Goal: Transaction & Acquisition: Download file/media

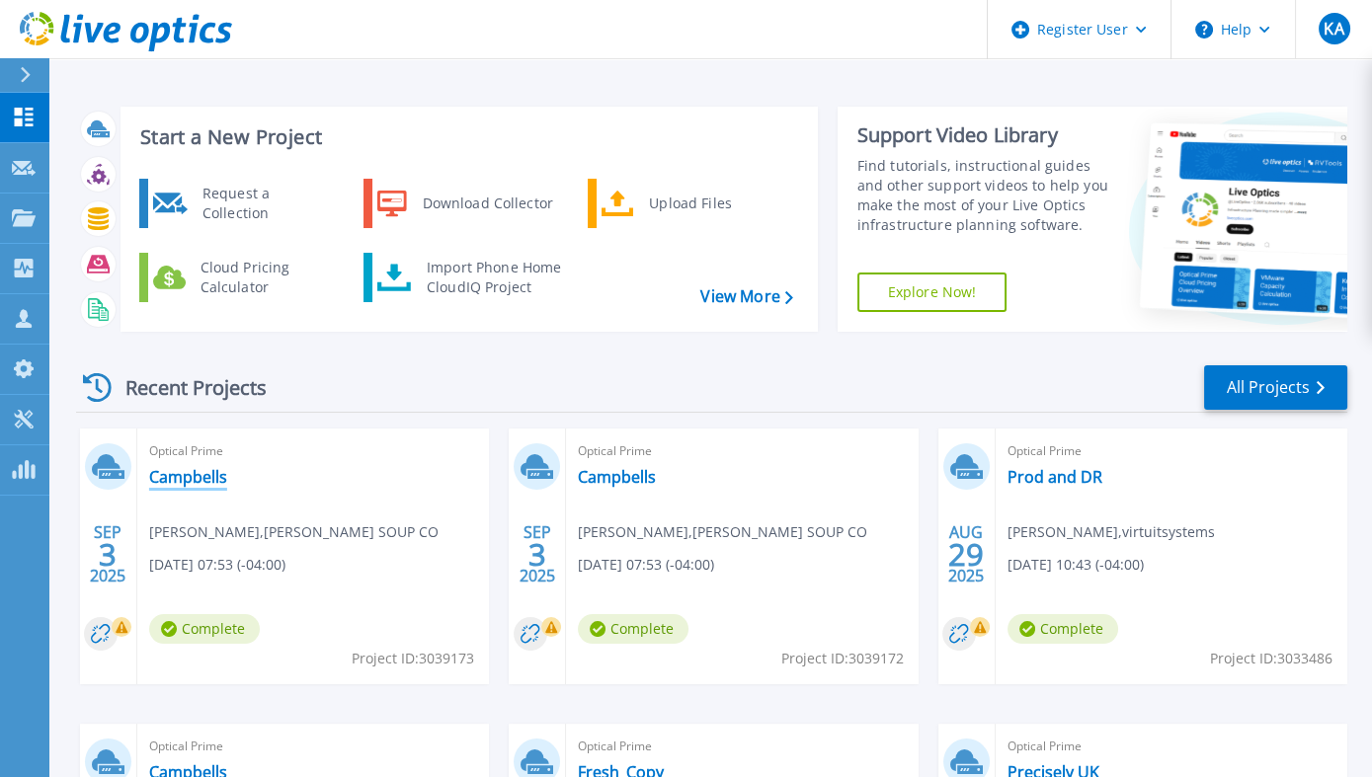
click at [190, 477] on link "Campbells" at bounding box center [188, 477] width 78 height 20
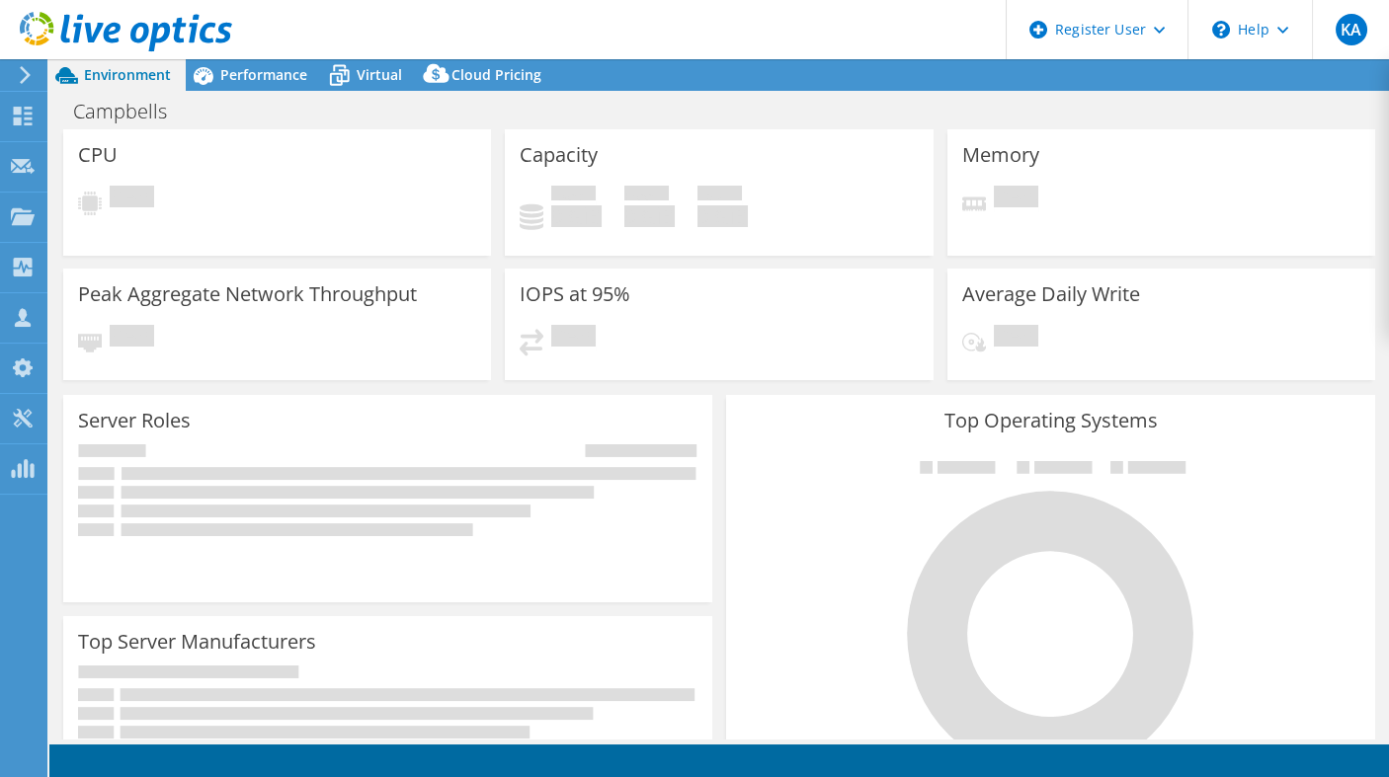
select select "USD"
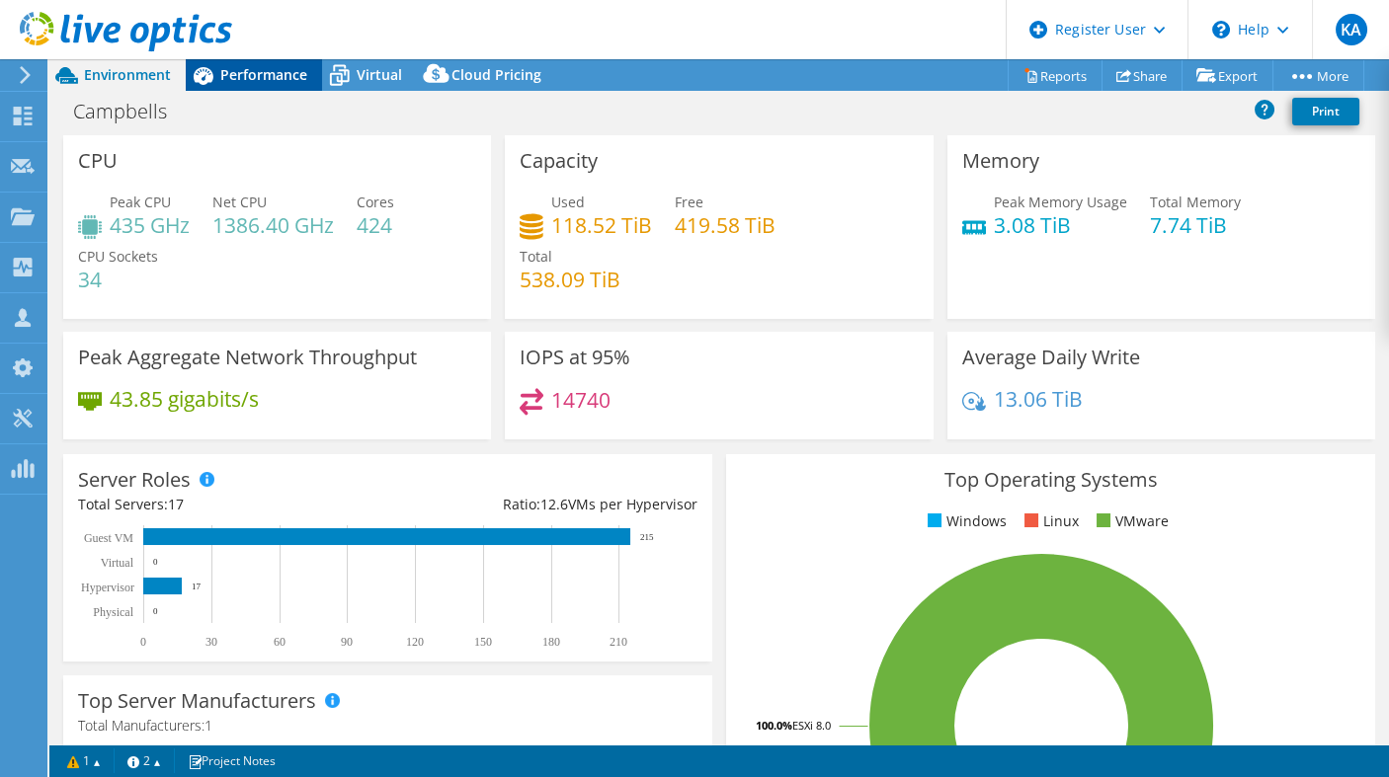
click at [284, 76] on span "Performance" at bounding box center [263, 74] width 87 height 19
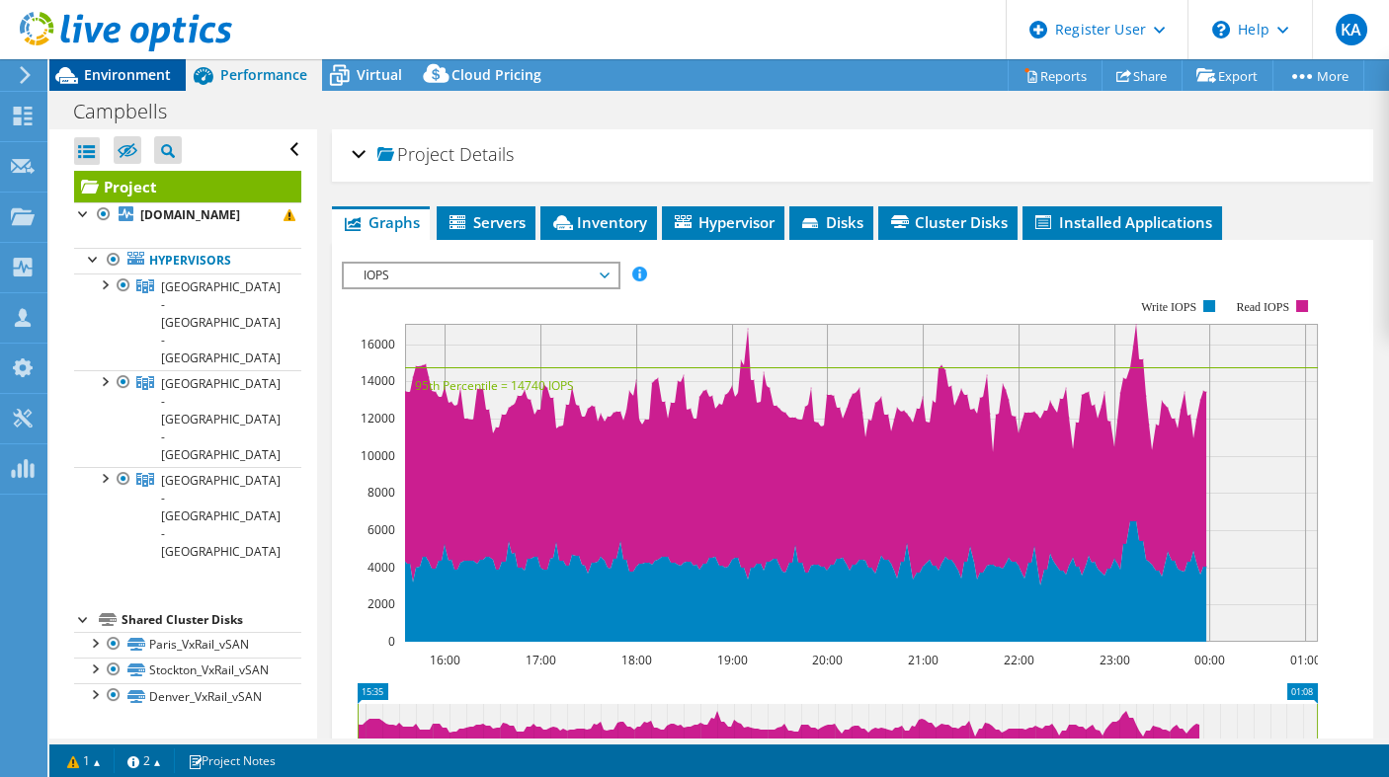
click at [120, 69] on span "Environment" at bounding box center [127, 74] width 87 height 19
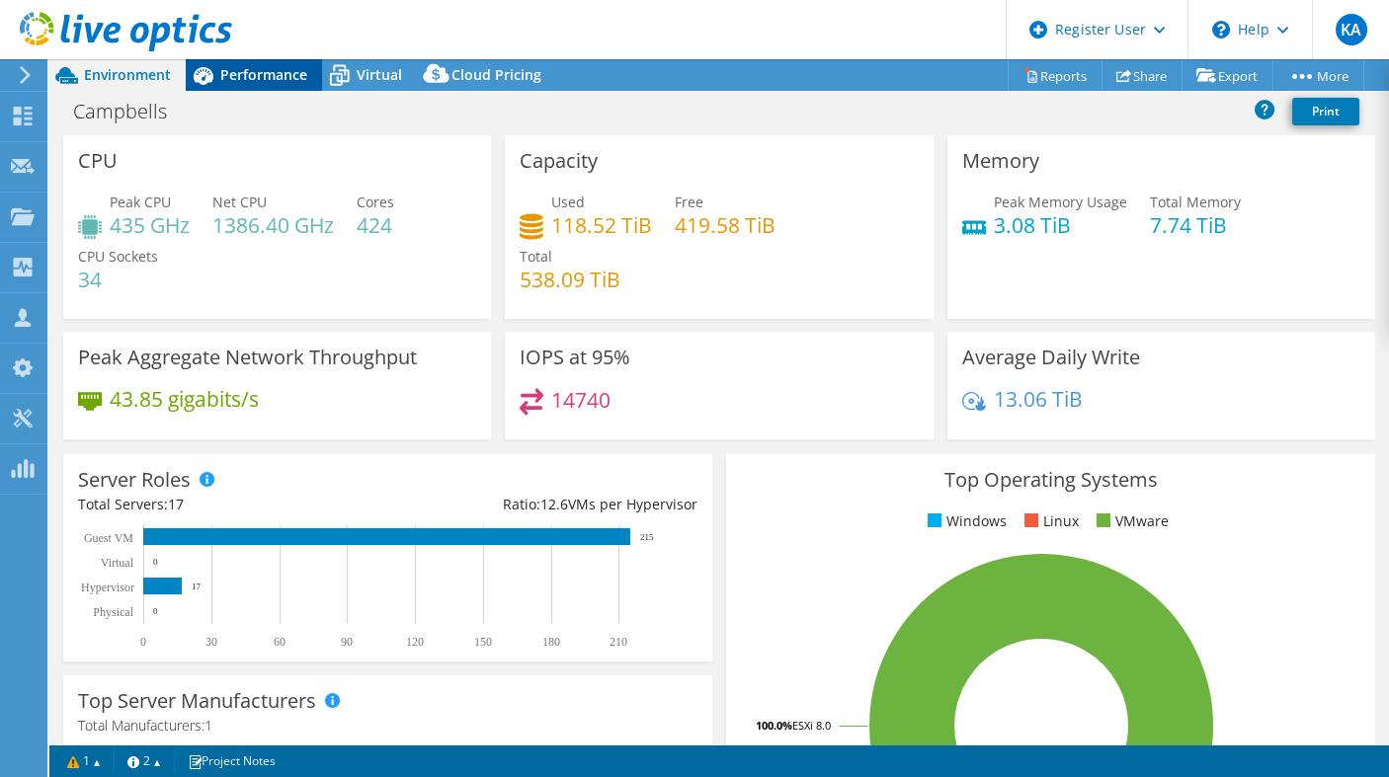
click at [252, 69] on span "Performance" at bounding box center [263, 74] width 87 height 19
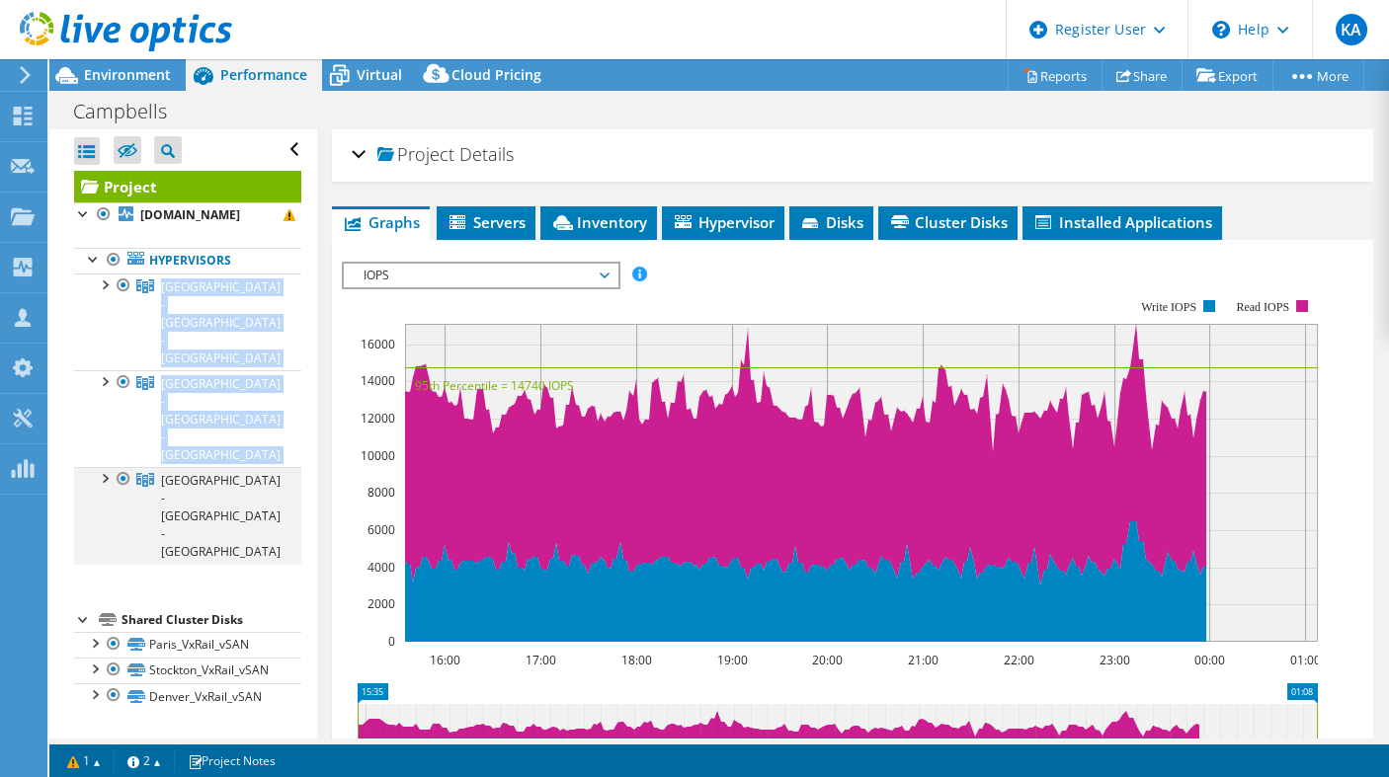
drag, startPoint x: 108, startPoint y: 284, endPoint x: 101, endPoint y: 358, distance: 74.4
click at [101, 358] on ul "[GEOGRAPHIC_DATA] - [GEOGRAPHIC_DATA] - [GEOGRAPHIC_DATA] [DOMAIN_NAME] DE30021…" at bounding box center [187, 419] width 227 height 291
click at [101, 467] on div at bounding box center [104, 477] width 20 height 20
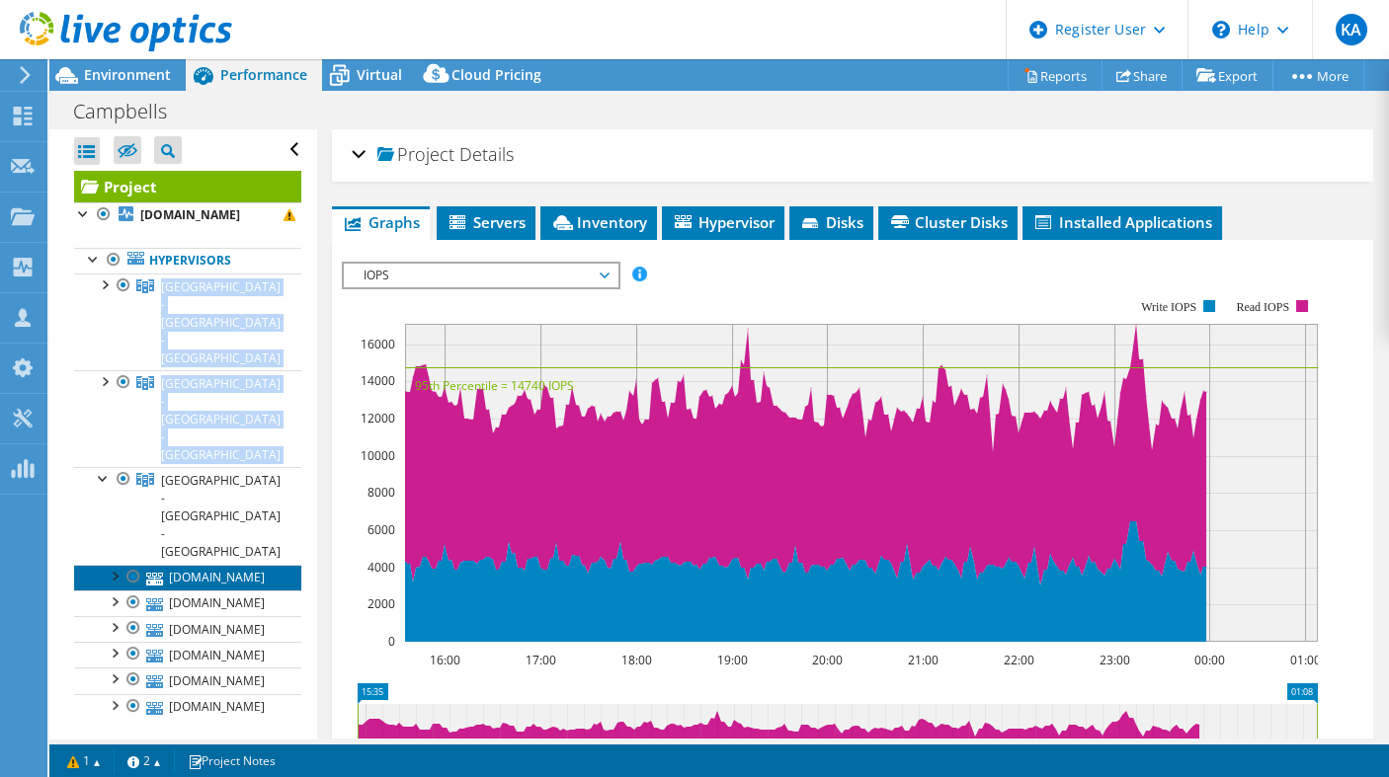
click at [222, 565] on link "[DOMAIN_NAME]" at bounding box center [187, 578] width 227 height 26
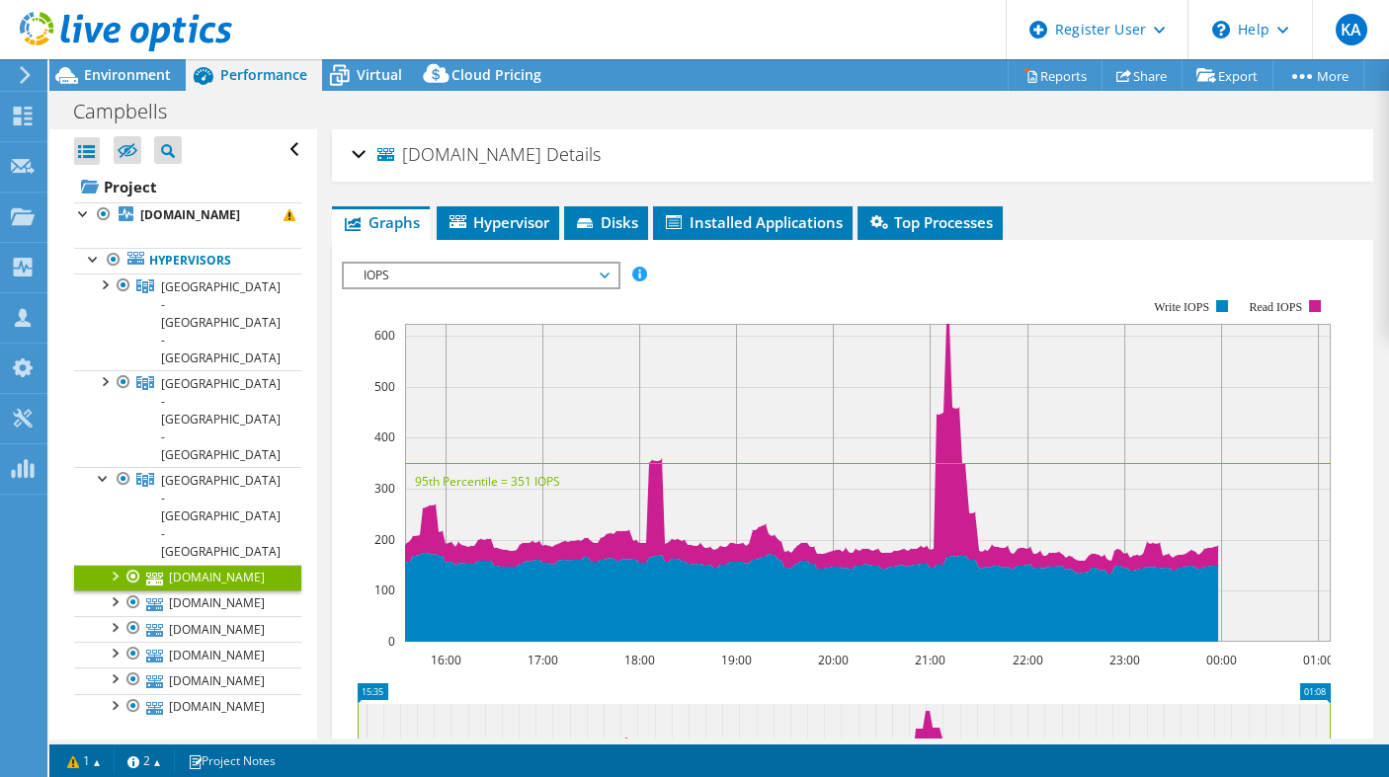
click at [114, 565] on div at bounding box center [114, 575] width 20 height 20
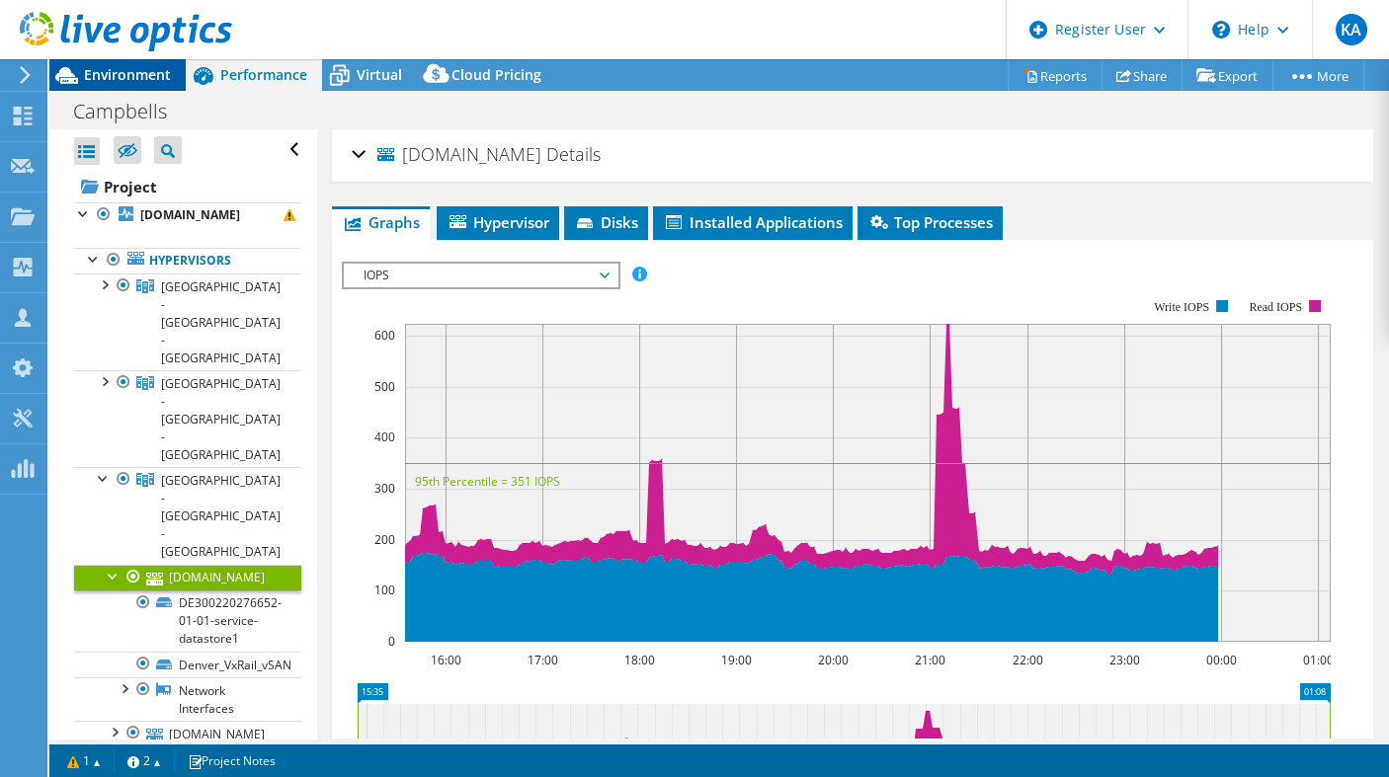
click at [167, 70] on span "Environment" at bounding box center [127, 74] width 87 height 19
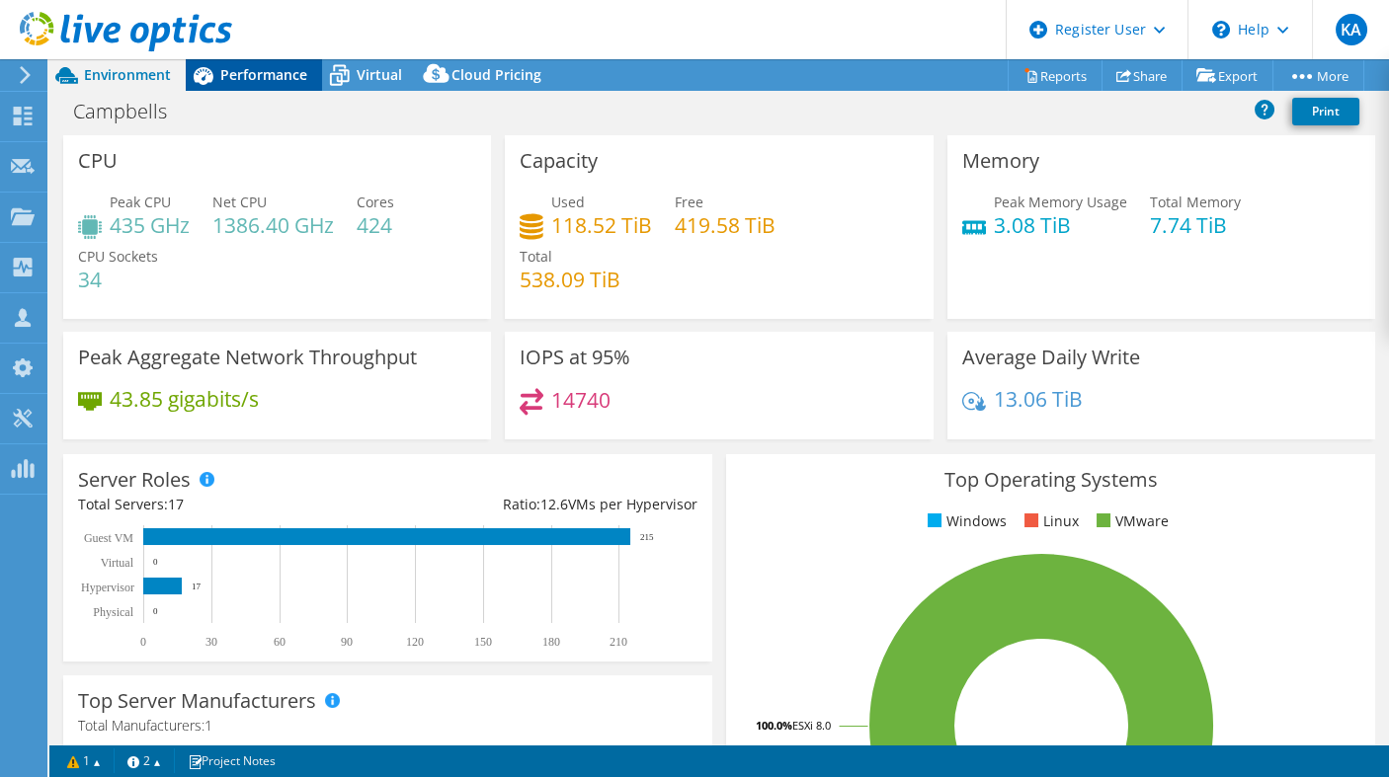
click at [266, 73] on span "Performance" at bounding box center [263, 74] width 87 height 19
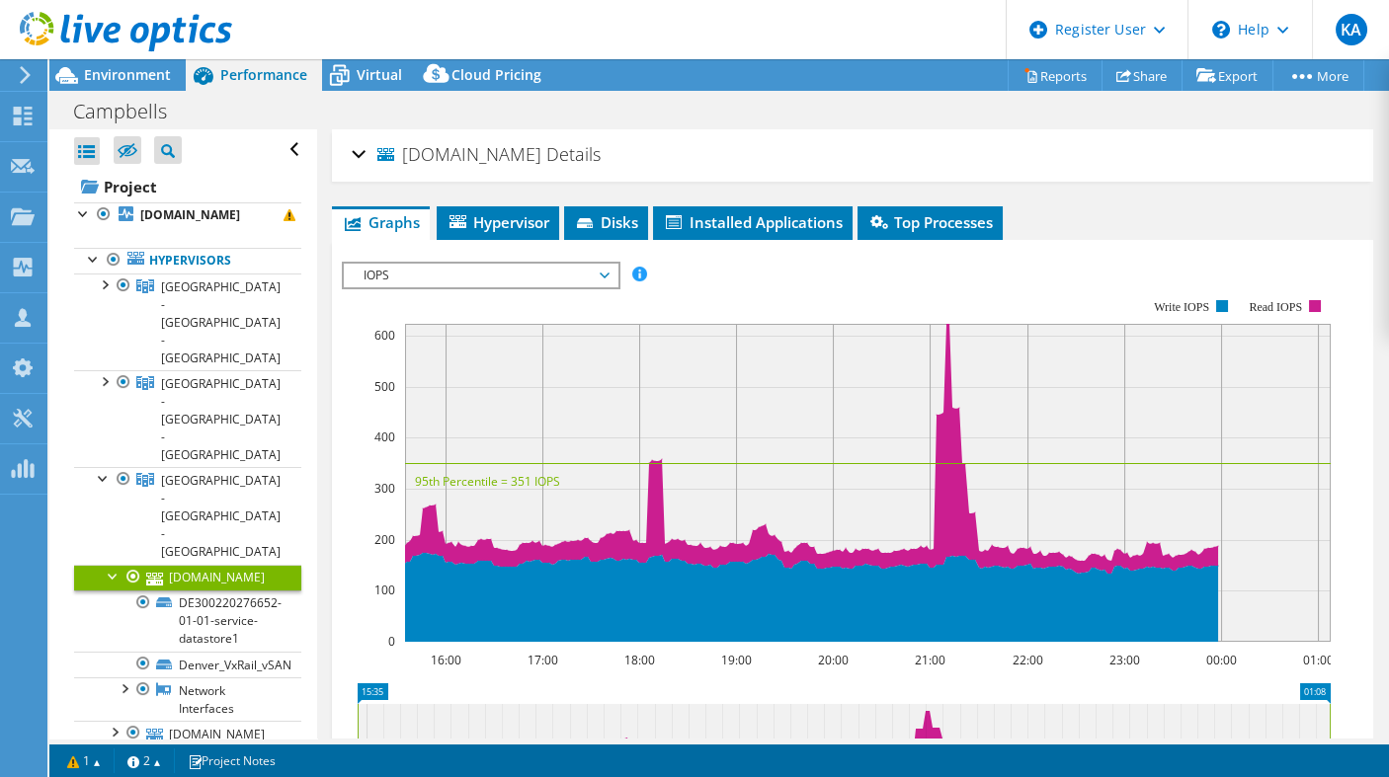
click at [357, 150] on div "[DOMAIN_NAME] Details" at bounding box center [852, 155] width 1001 height 42
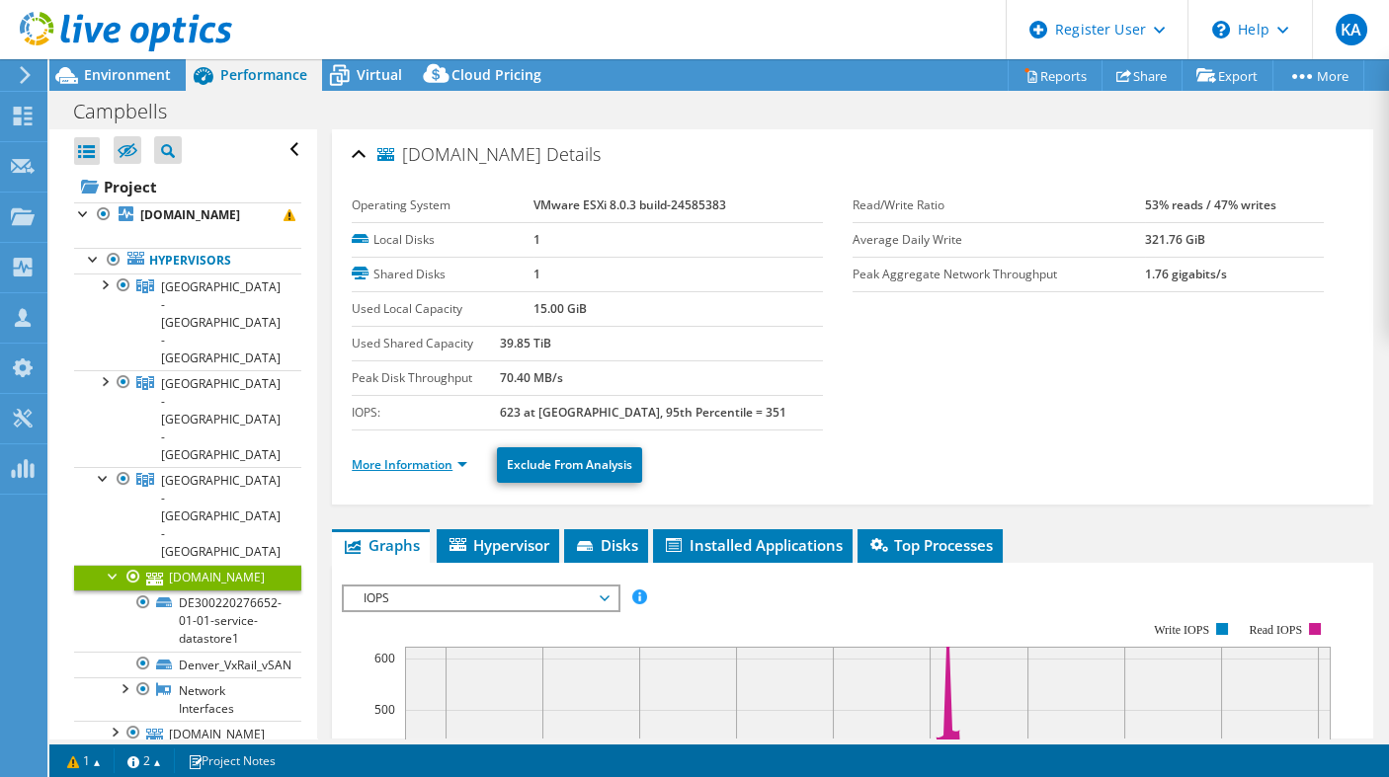
click at [460, 461] on link "More Information" at bounding box center [410, 464] width 116 height 17
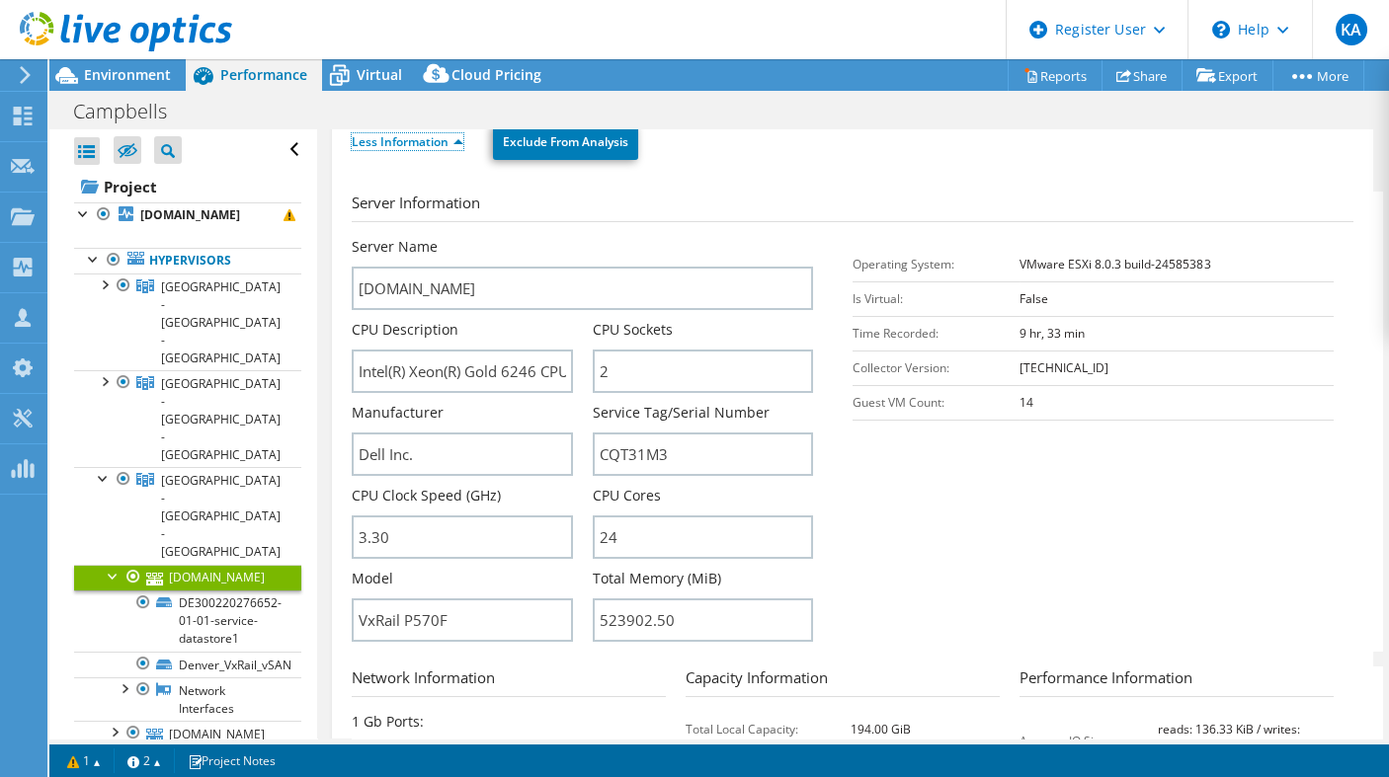
scroll to position [329, 0]
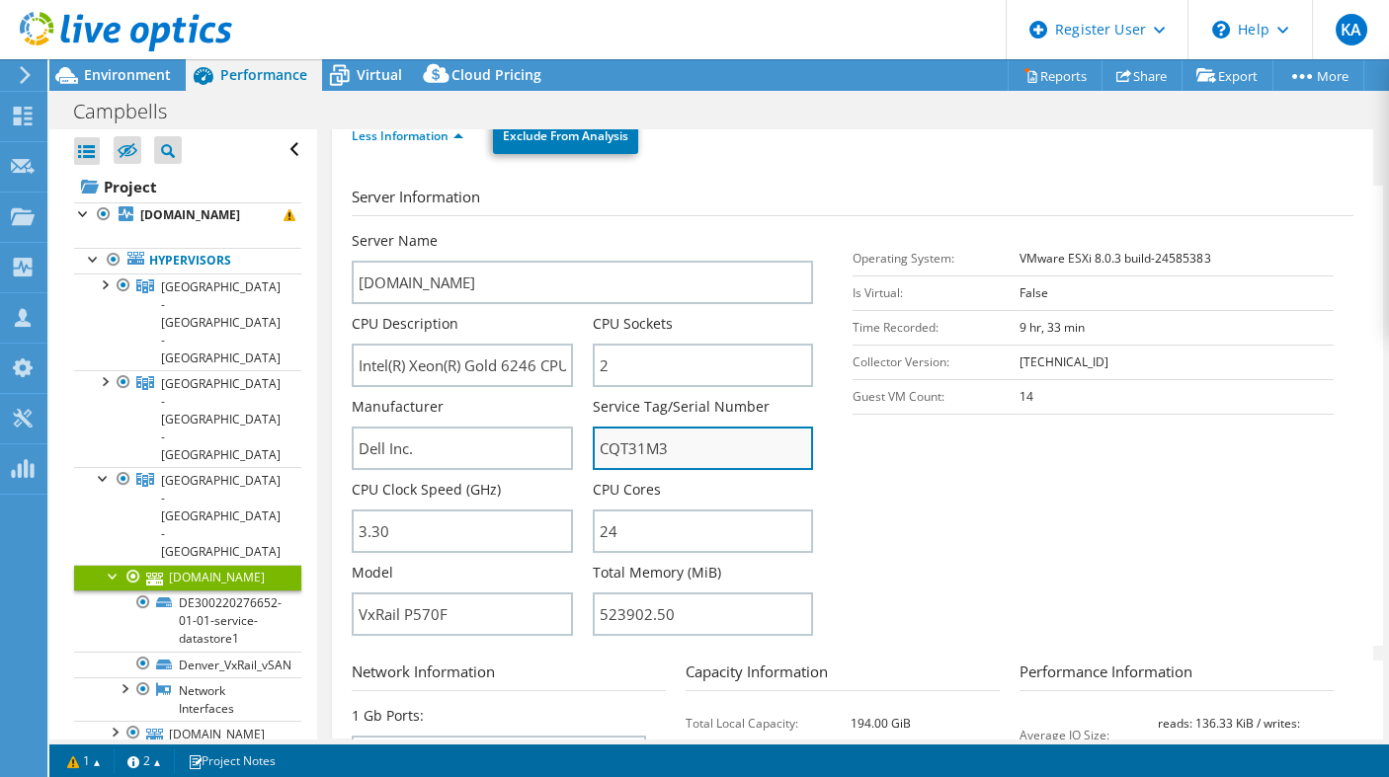
click at [621, 449] on input "CQT31M3" at bounding box center [703, 448] width 220 height 43
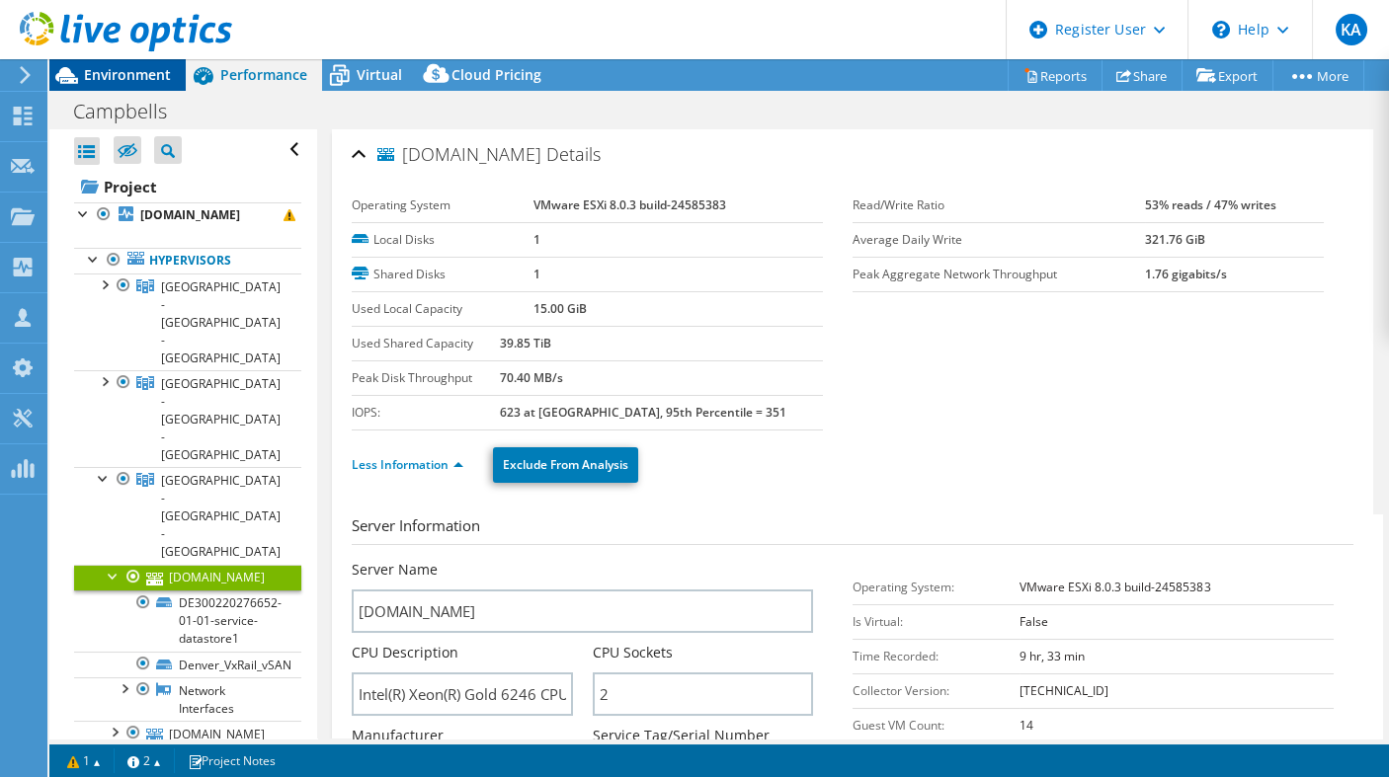
click at [155, 73] on span "Environment" at bounding box center [127, 74] width 87 height 19
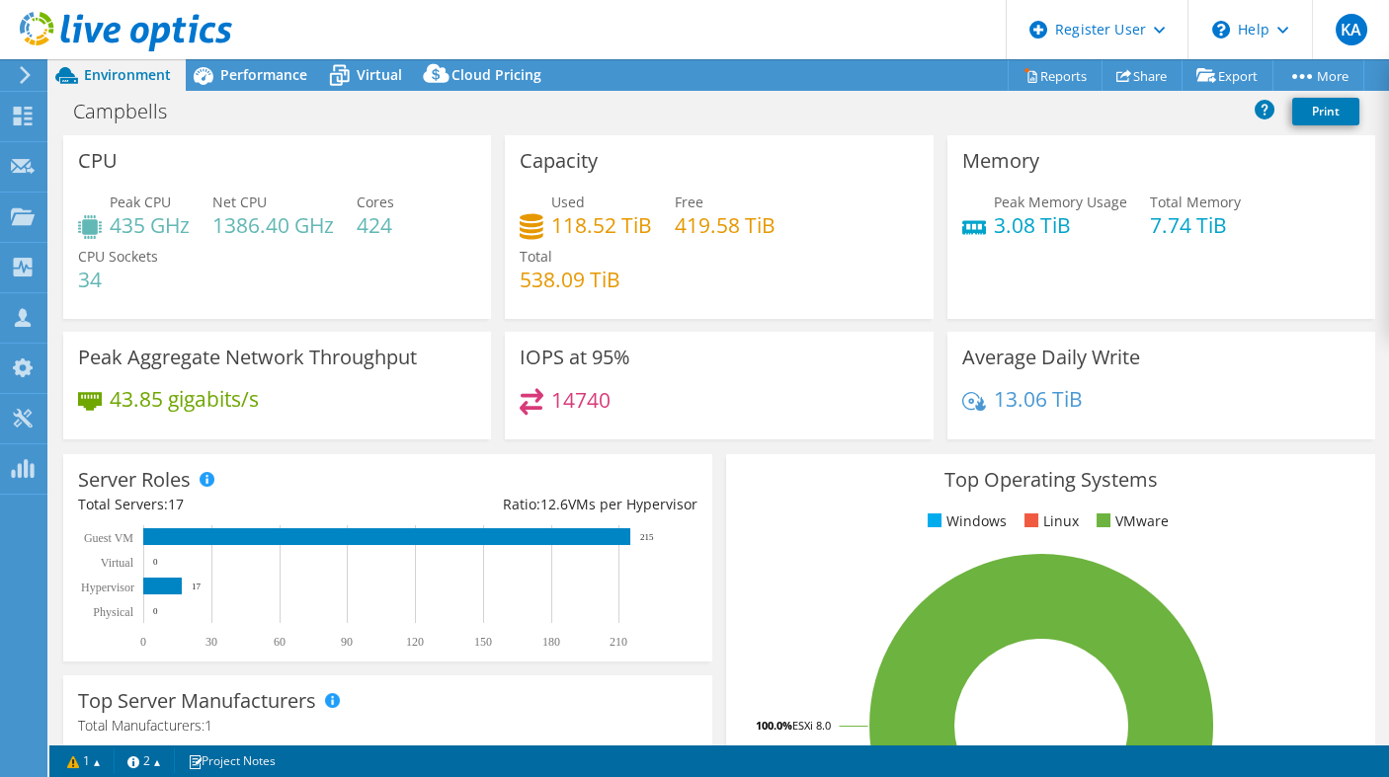
click at [498, 306] on div "Capacity Used 118.52 TiB Free 419.58 TiB Total 538.09 TiB" at bounding box center [718, 227] width 441 height 184
click at [31, 119] on icon at bounding box center [23, 116] width 24 height 19
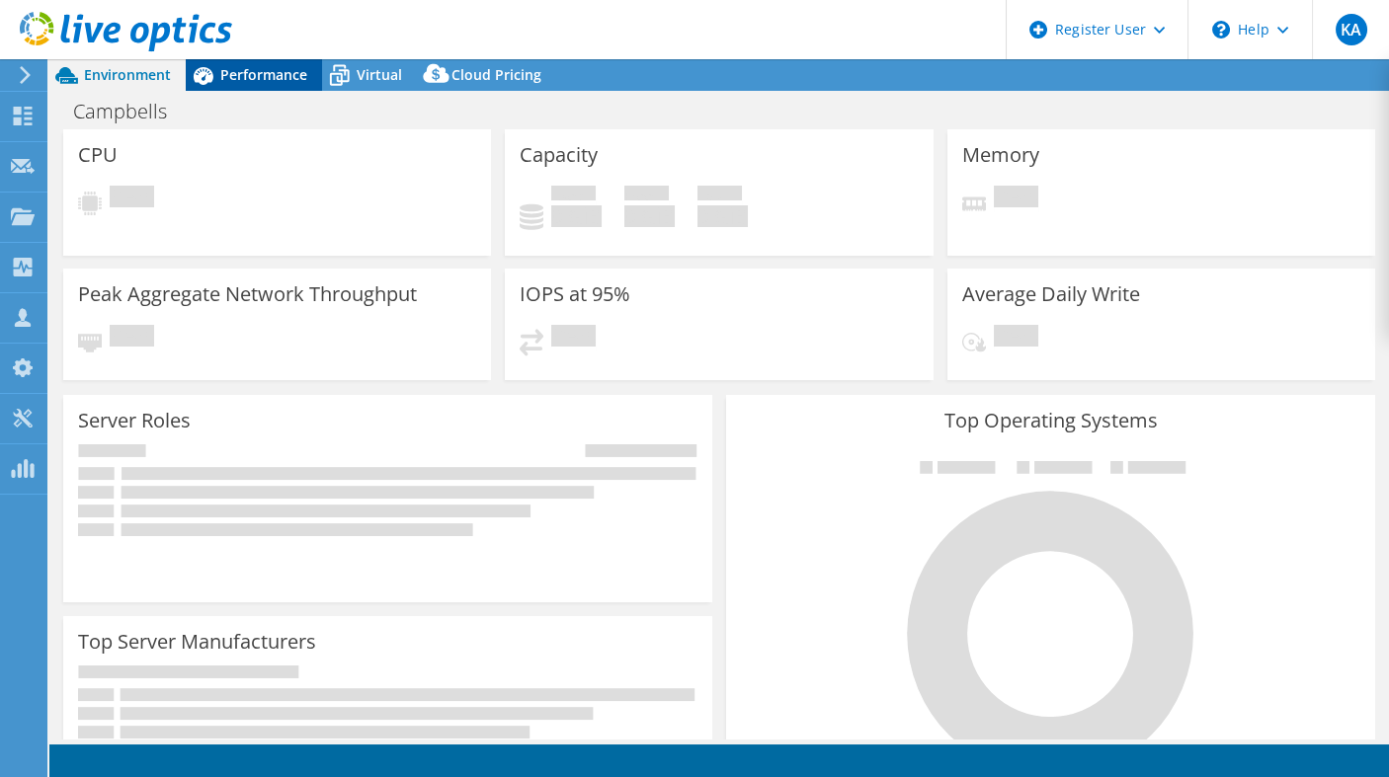
click at [241, 74] on span "Performance" at bounding box center [263, 74] width 87 height 19
select select "USD"
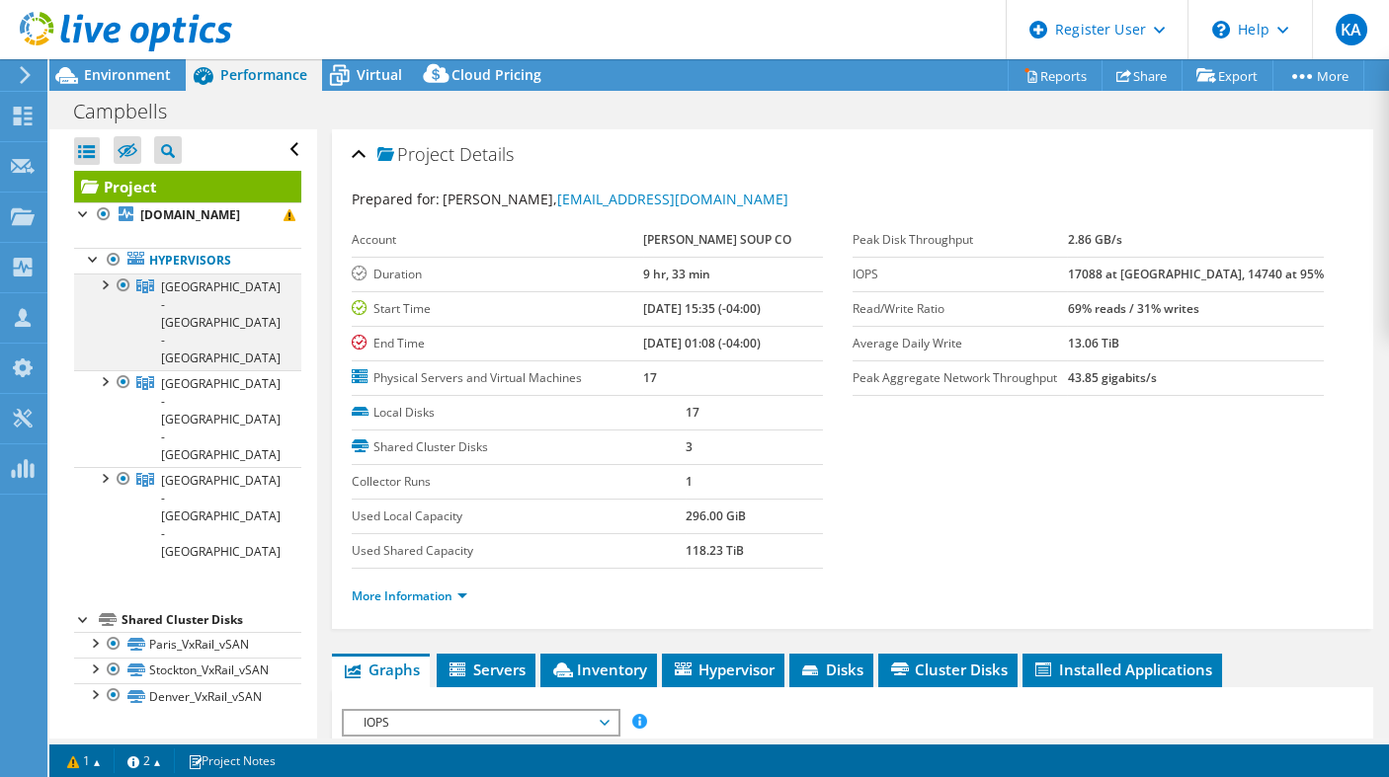
click at [119, 286] on div at bounding box center [124, 286] width 20 height 24
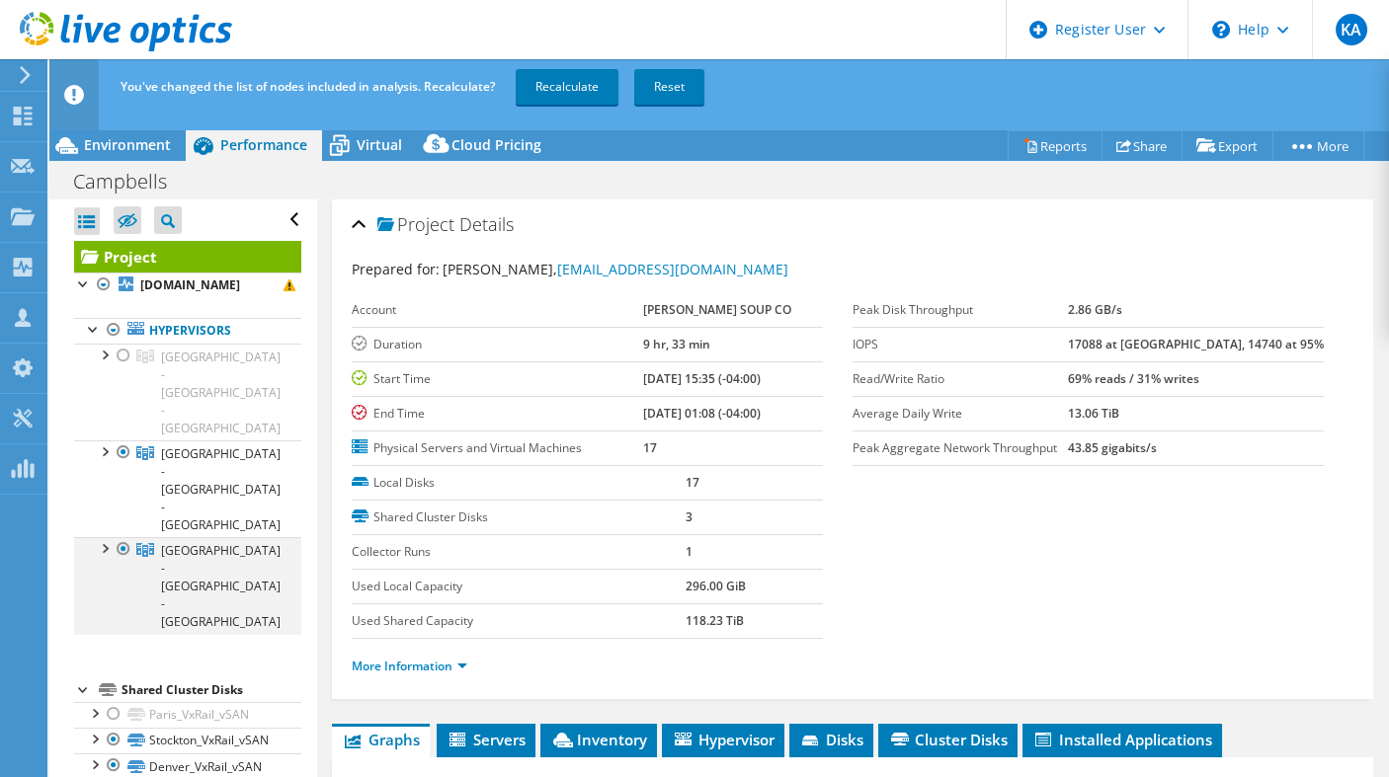
click at [121, 537] on div at bounding box center [124, 549] width 20 height 24
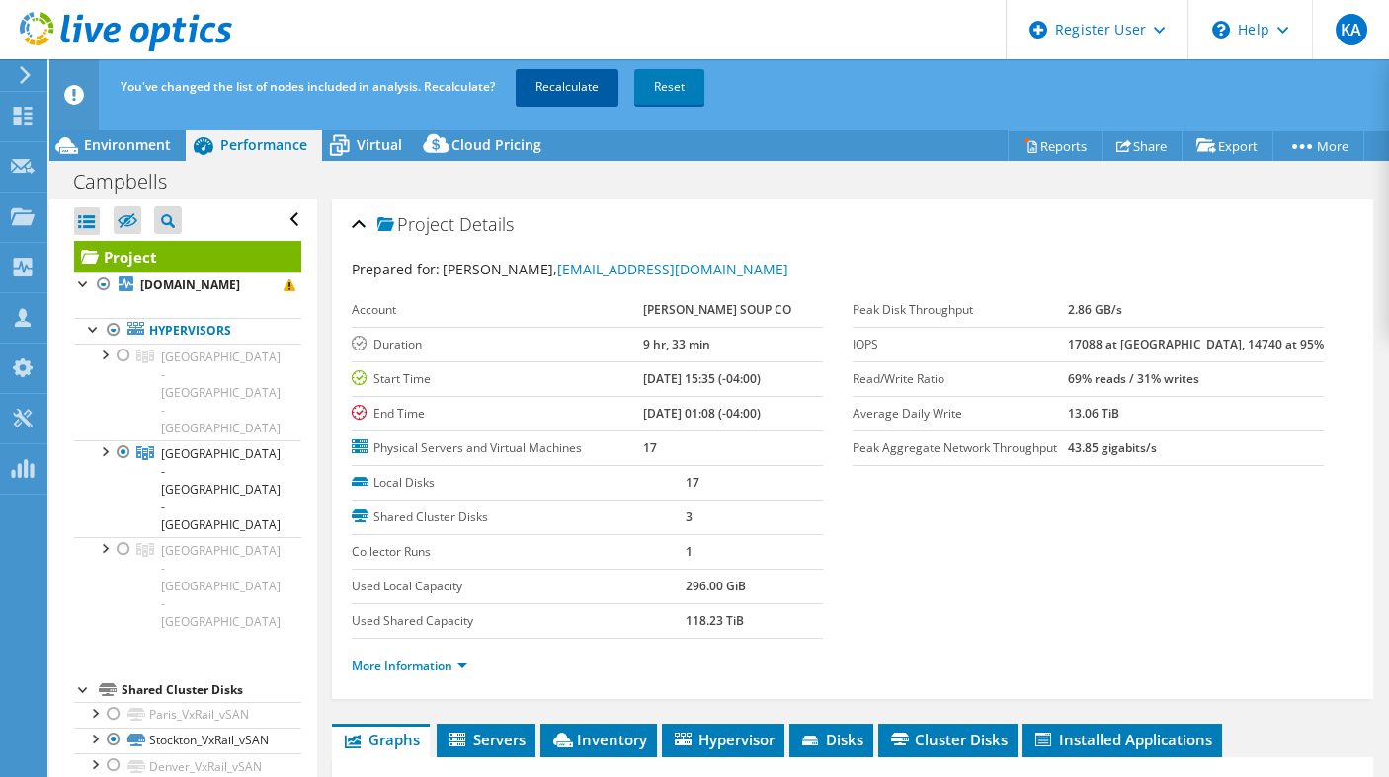
click at [561, 92] on link "Recalculate" at bounding box center [567, 87] width 103 height 36
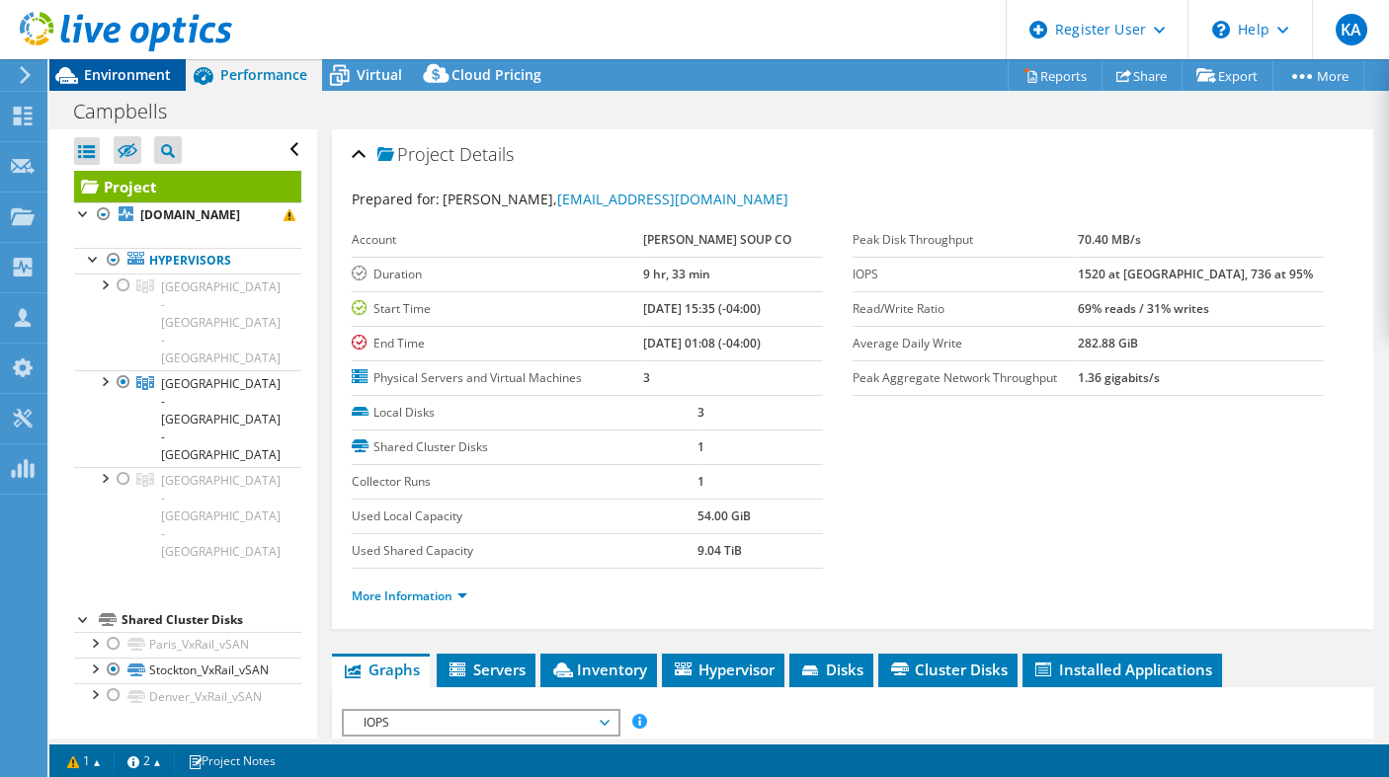
click at [130, 75] on span "Environment" at bounding box center [127, 74] width 87 height 19
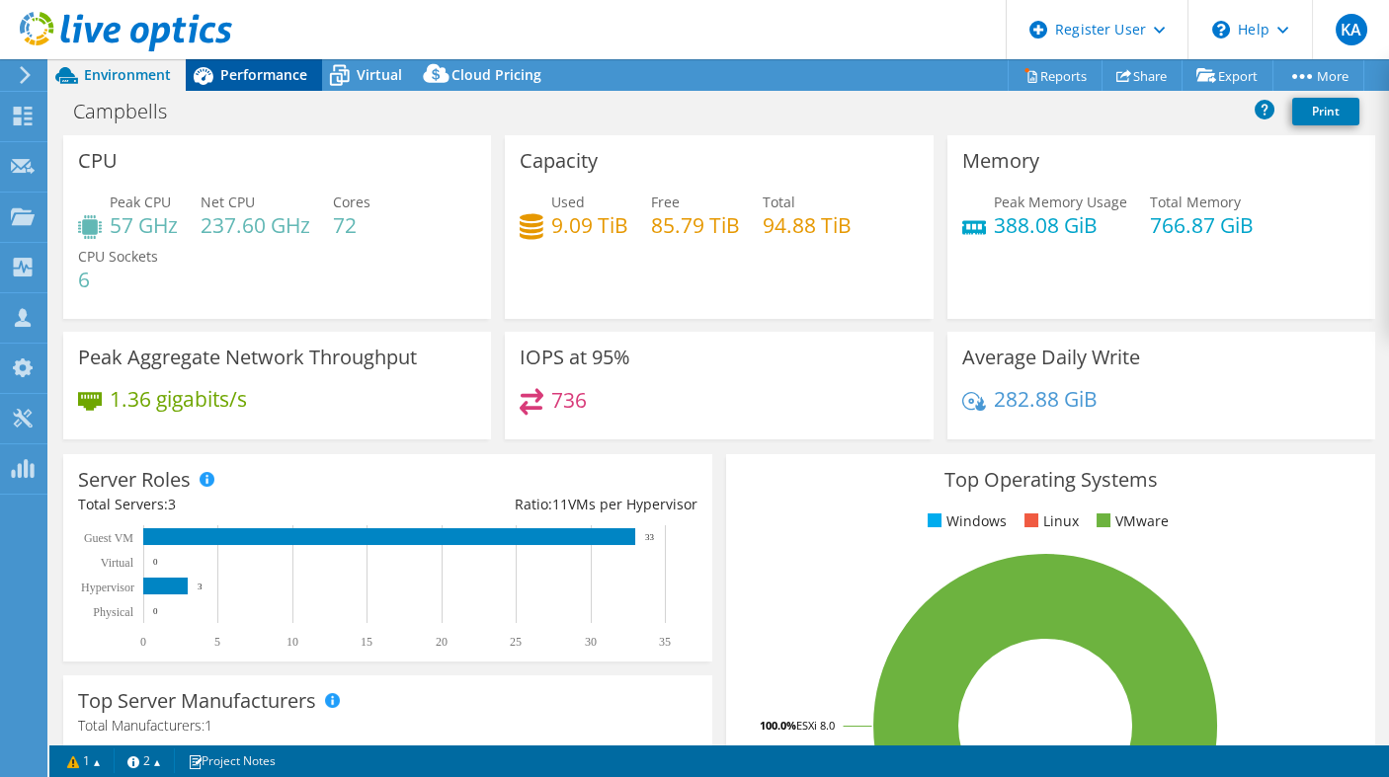
click at [258, 77] on span "Performance" at bounding box center [263, 74] width 87 height 19
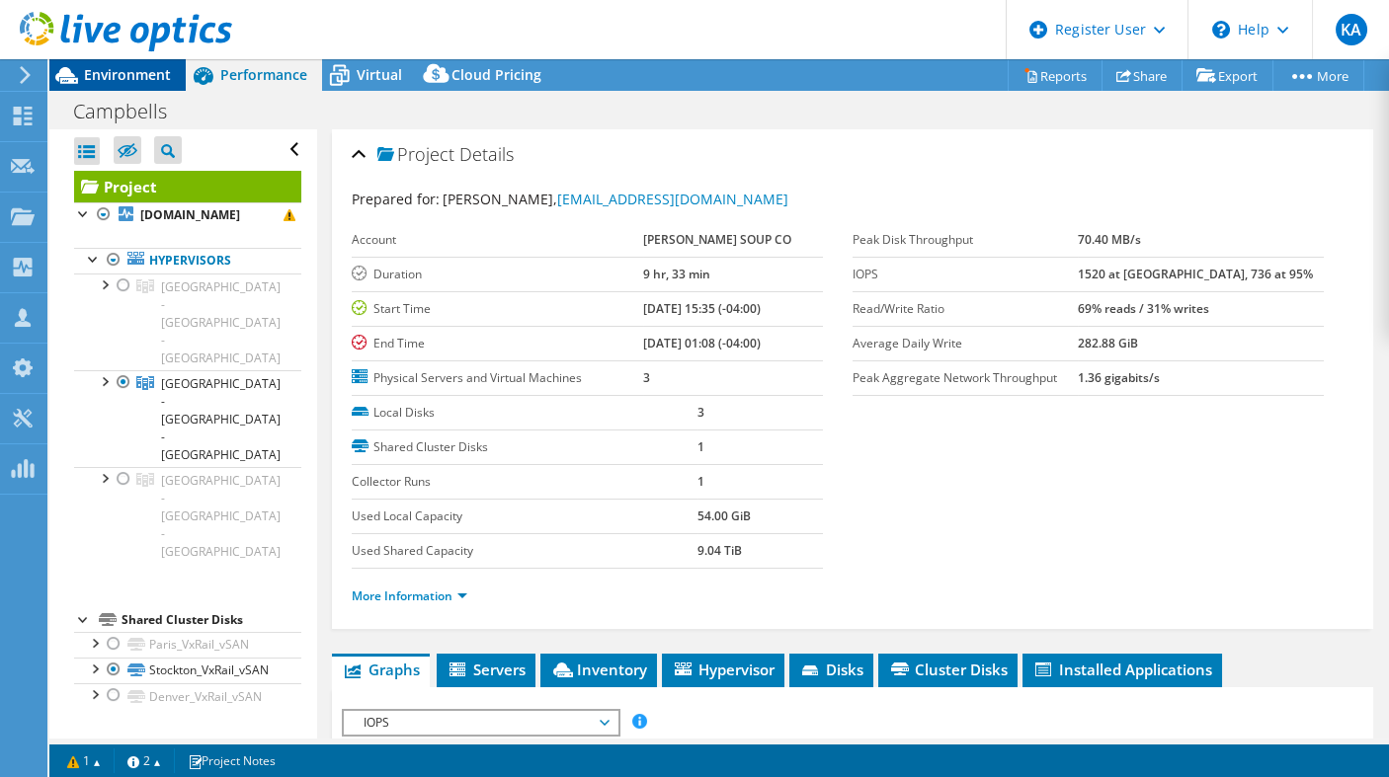
click at [129, 67] on span "Environment" at bounding box center [127, 74] width 87 height 19
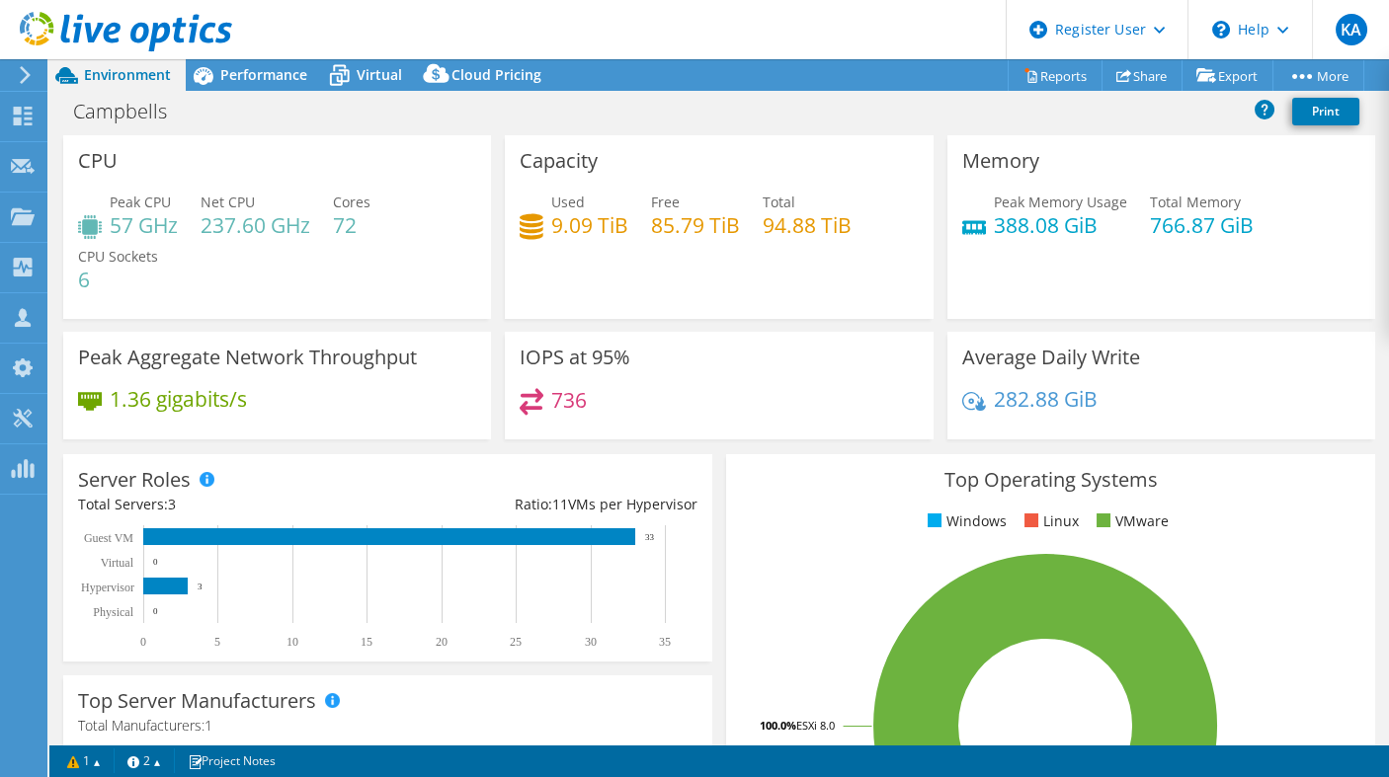
click at [487, 321] on div "CPU Peak CPU 57 GHz Net CPU 237.60 GHz Cores 72 CPU Sockets 6" at bounding box center [276, 233] width 441 height 197
click at [1029, 69] on link "Reports" at bounding box center [1054, 75] width 95 height 31
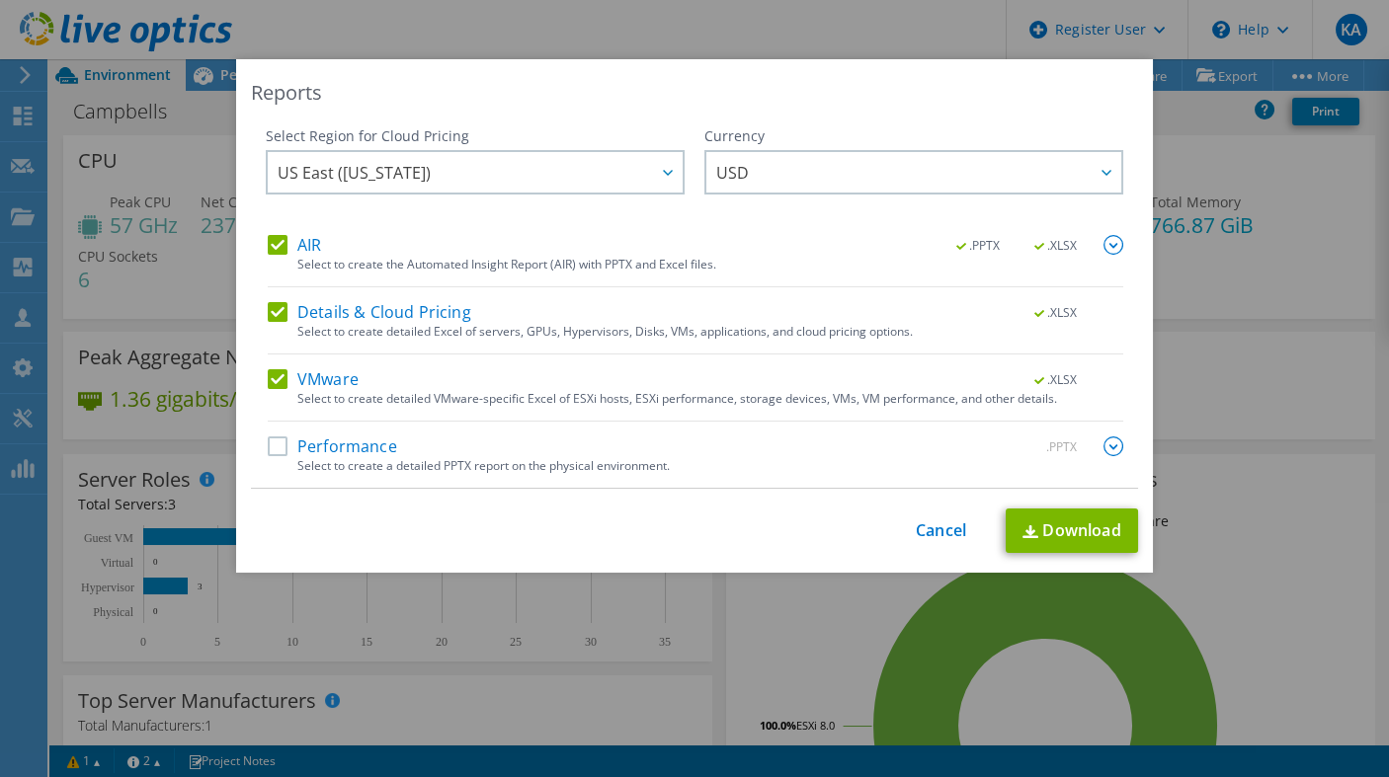
click at [350, 261] on div "Select to create the Automated Insight Report (AIR) with PPTX and Excel files." at bounding box center [710, 265] width 826 height 14
click at [279, 243] on label "AIR" at bounding box center [294, 245] width 53 height 20
click at [0, 0] on input "AIR" at bounding box center [0, 0] width 0 height 0
click at [373, 172] on span "US East ([US_STATE])" at bounding box center [354, 177] width 153 height 31
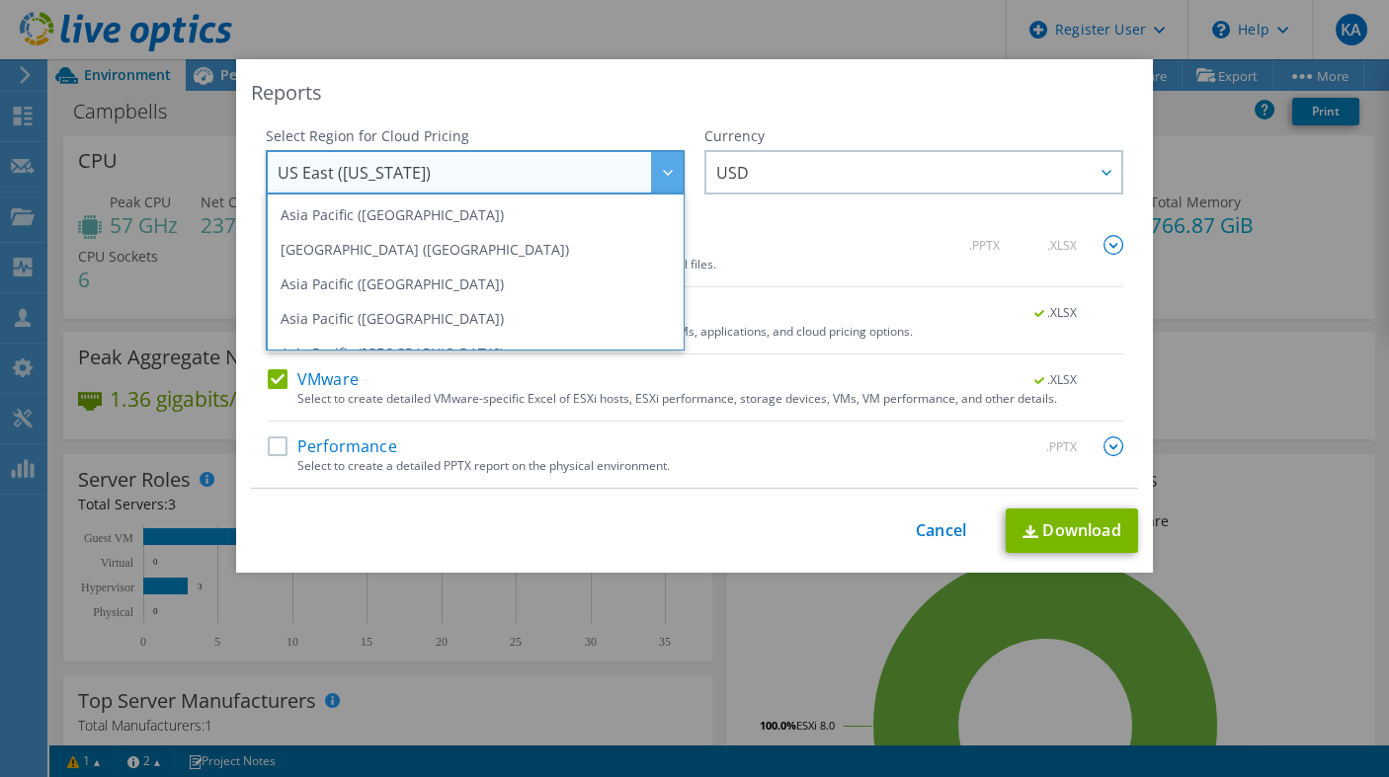
click at [429, 106] on div "Reports" at bounding box center [694, 93] width 887 height 28
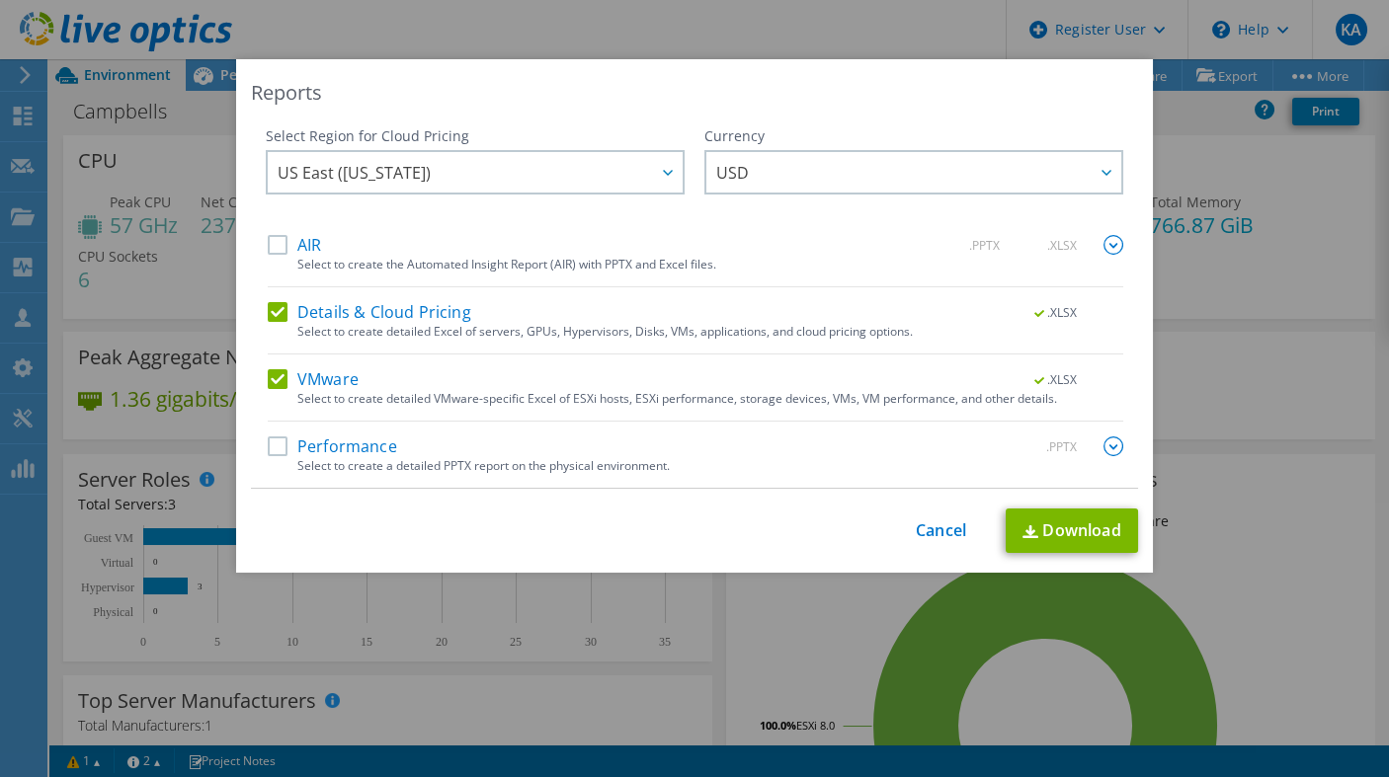
click at [361, 317] on label "Details & Cloud Pricing" at bounding box center [369, 312] width 203 height 20
click at [0, 0] on input "Details & Cloud Pricing" at bounding box center [0, 0] width 0 height 0
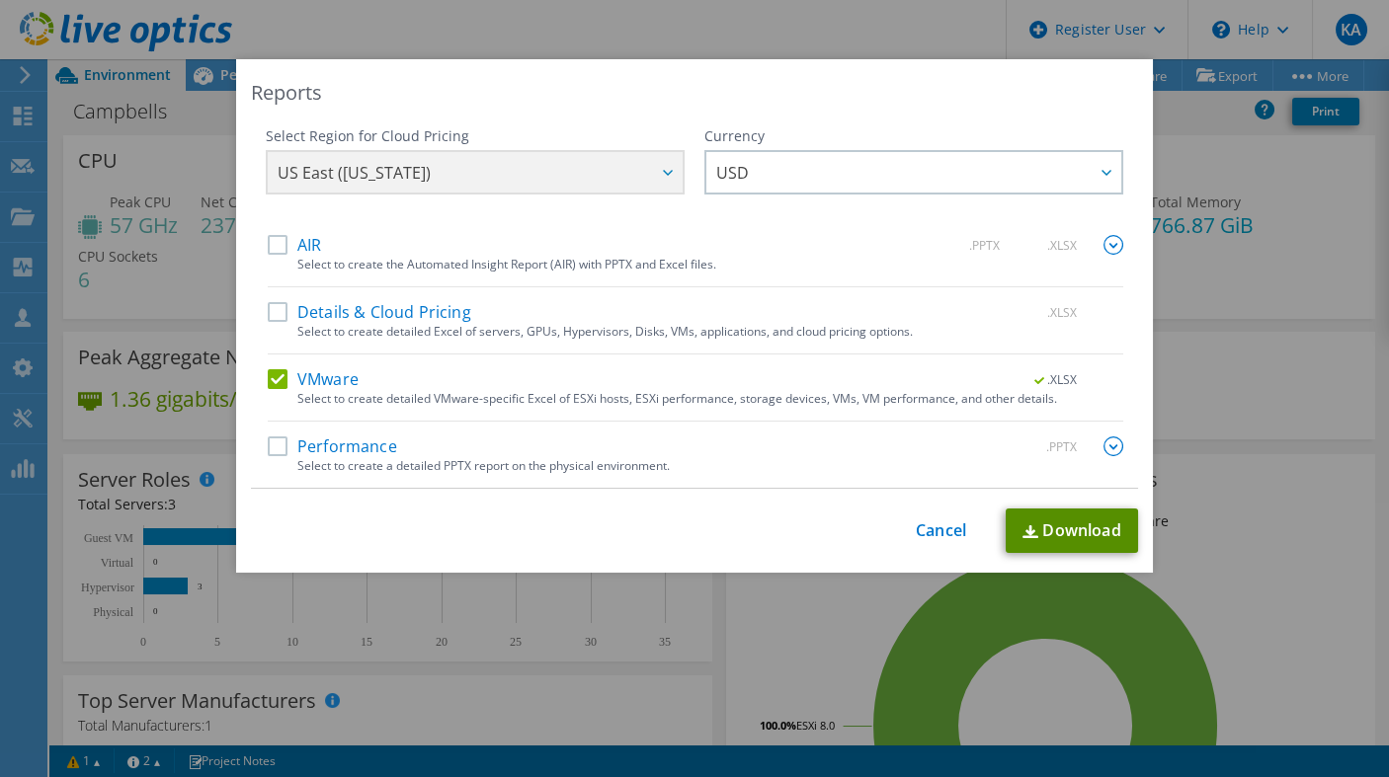
click at [1080, 523] on link "Download" at bounding box center [1071, 531] width 132 height 44
click at [371, 25] on div "Reports Select Region for Cloud Pricing Asia Pacific (Hong Kong) Asia Pacific (…" at bounding box center [694, 388] width 1389 height 777
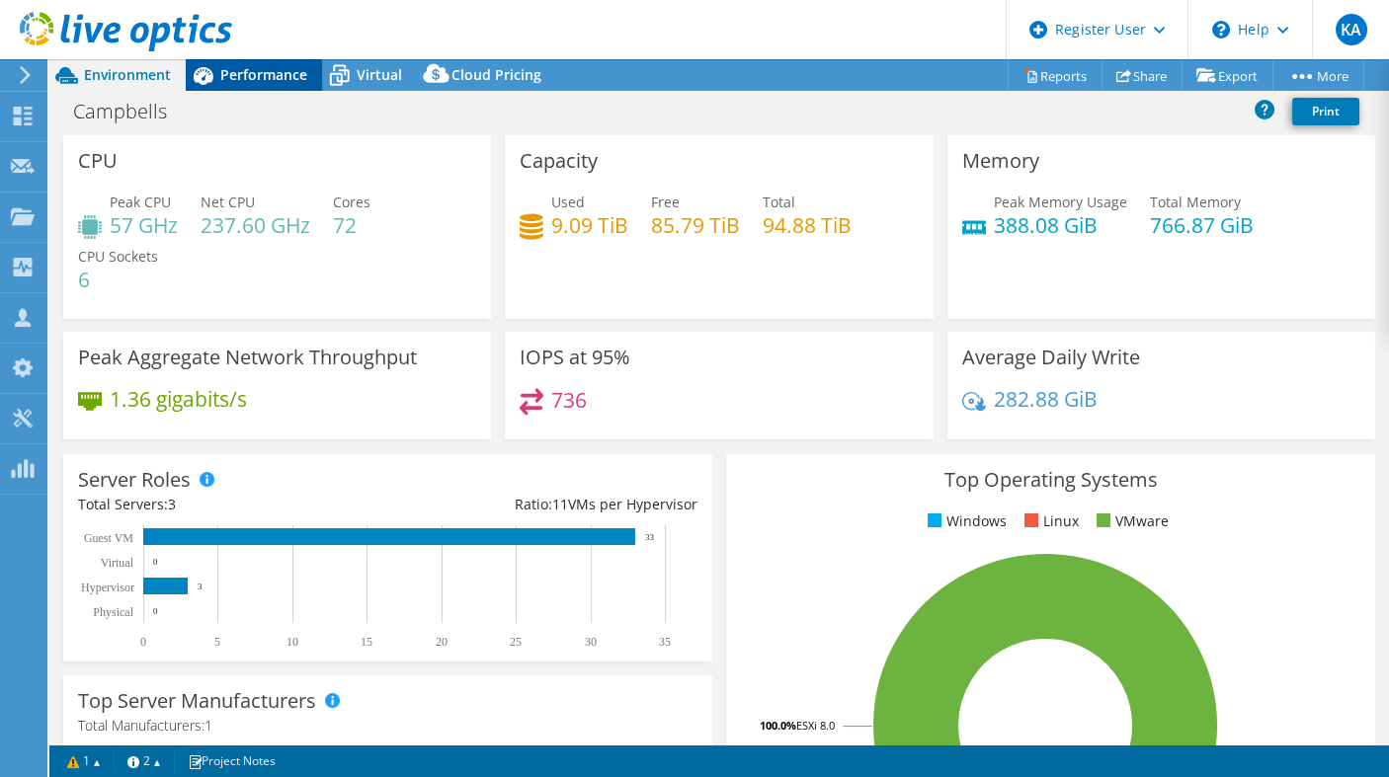
click at [245, 69] on span "Performance" at bounding box center [263, 74] width 87 height 19
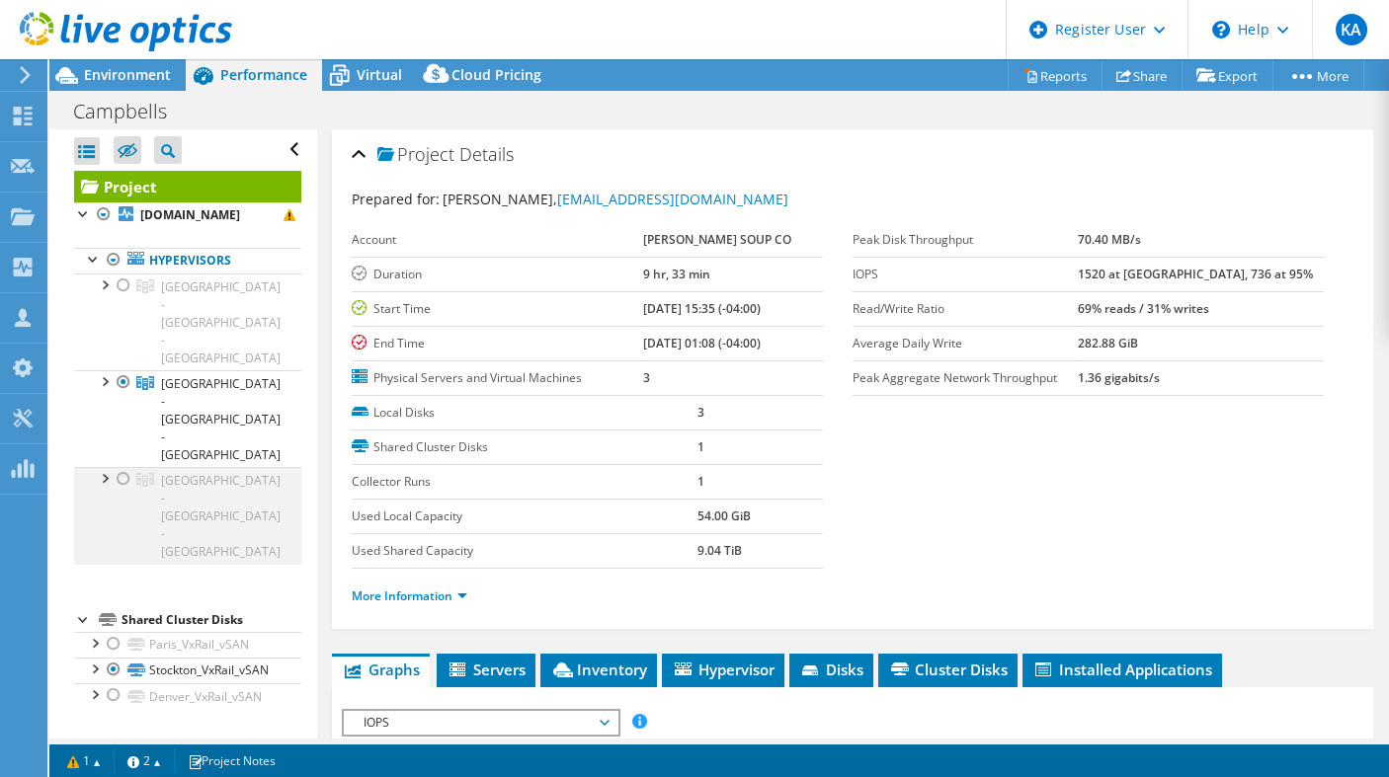
click at [119, 467] on div at bounding box center [124, 479] width 20 height 24
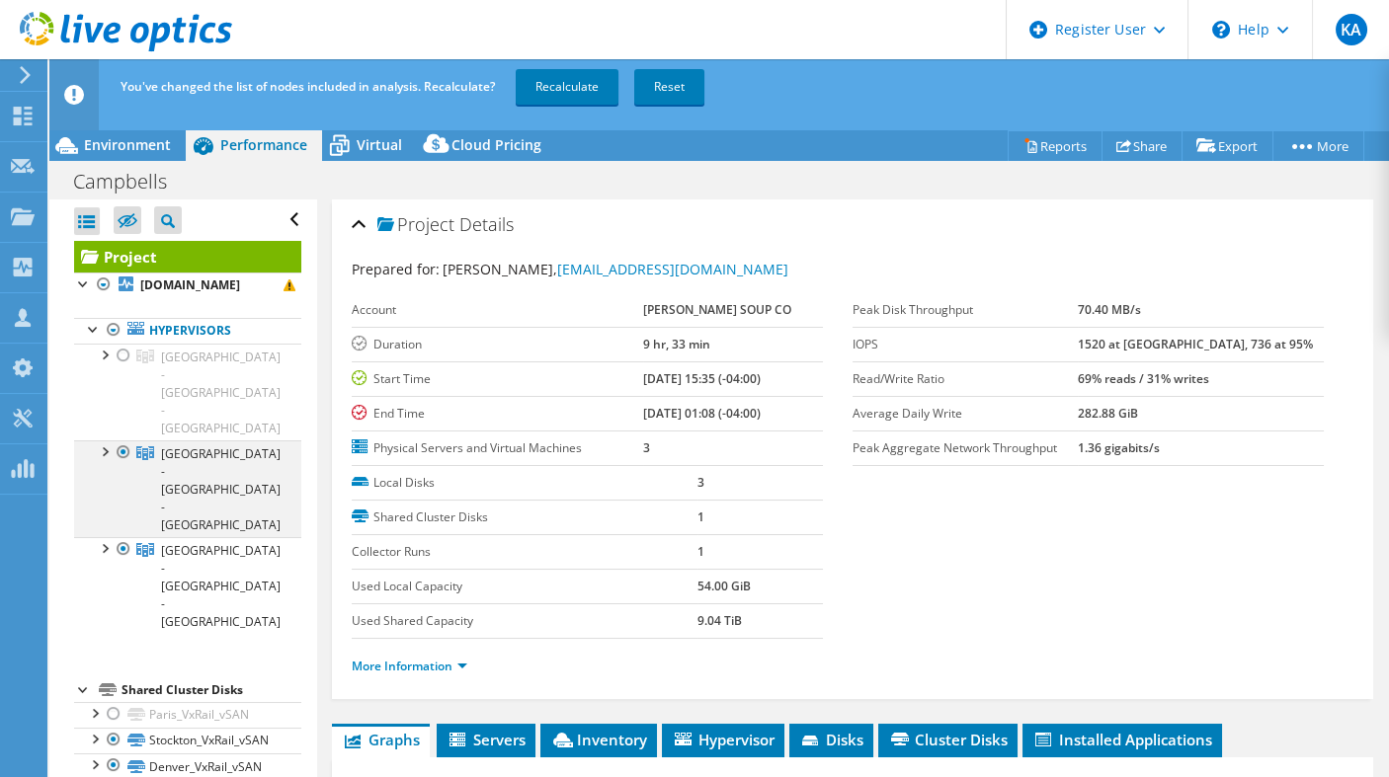
click at [123, 440] on div at bounding box center [124, 452] width 20 height 24
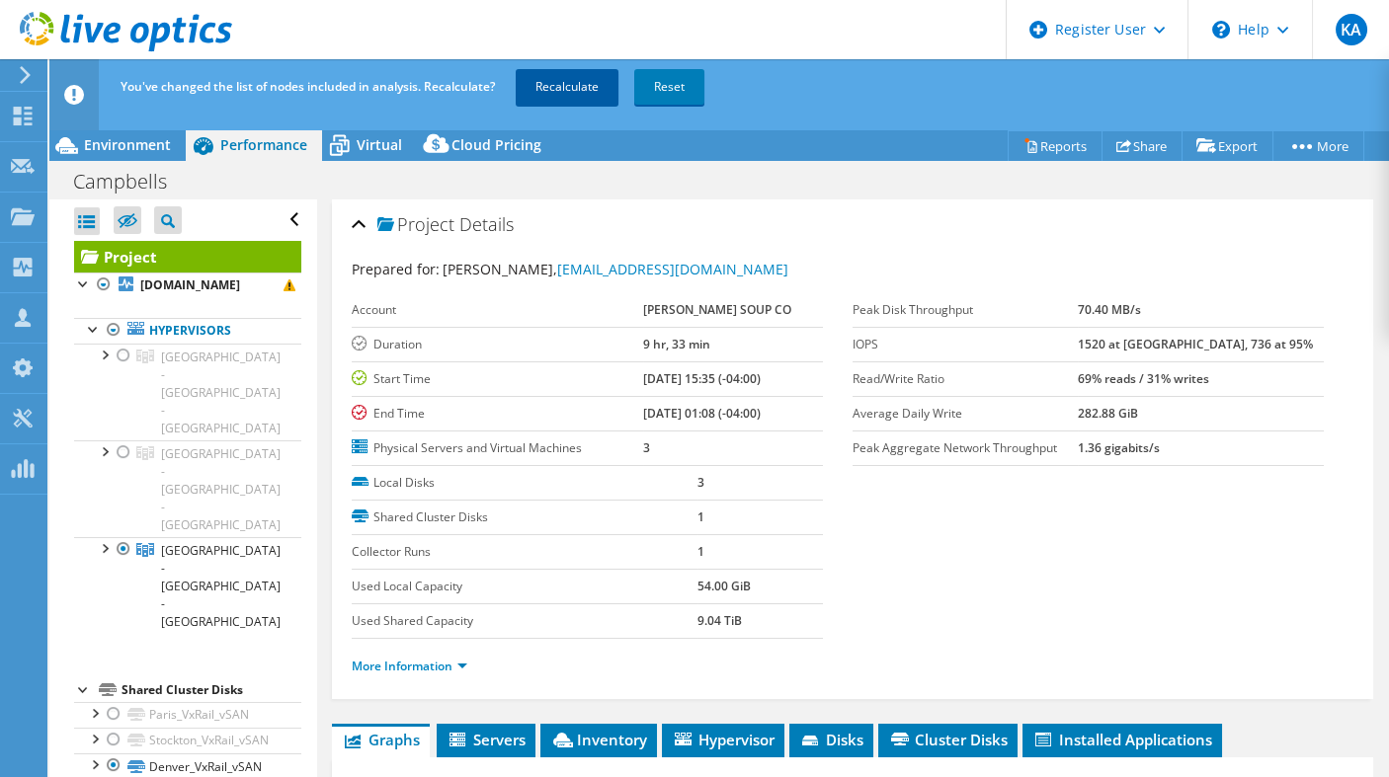
click at [569, 84] on link "Recalculate" at bounding box center [567, 87] width 103 height 36
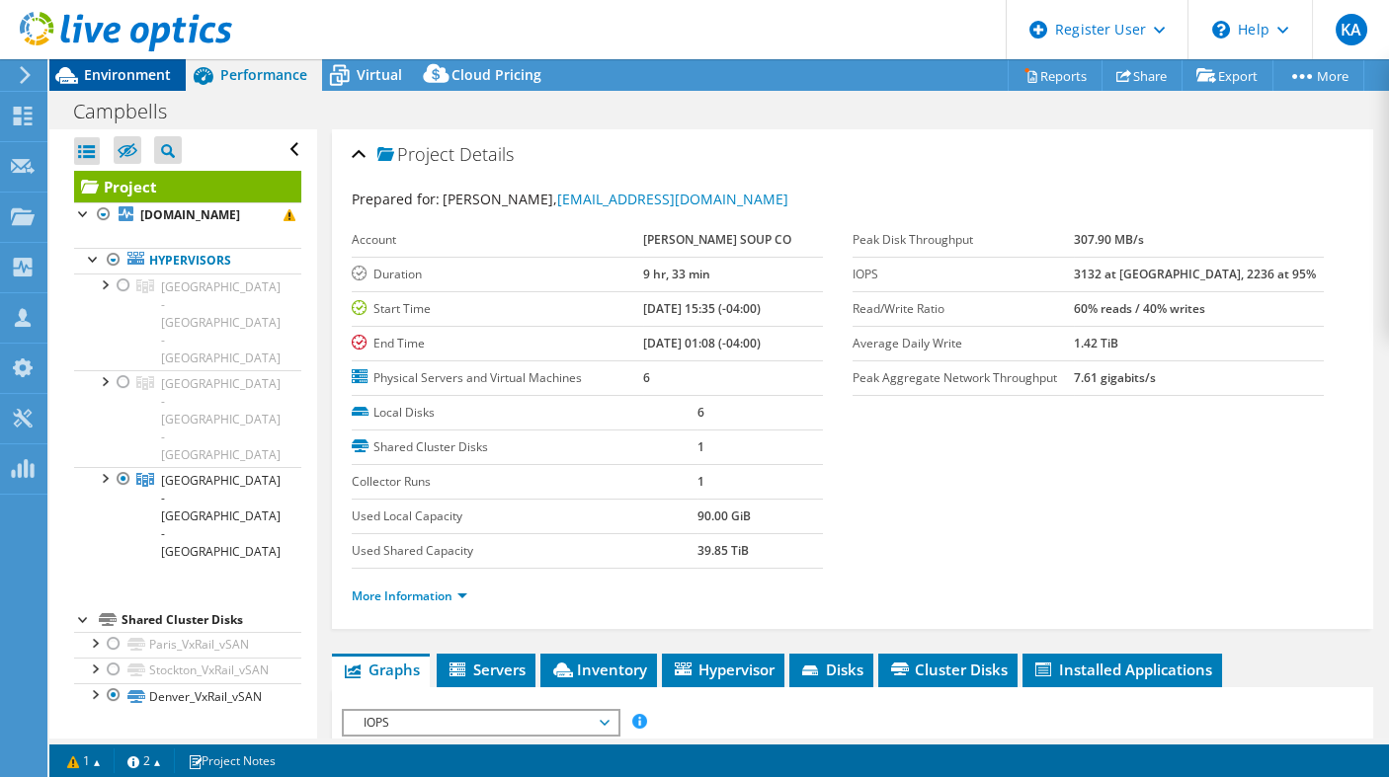
click at [127, 85] on div "Environment" at bounding box center [117, 75] width 136 height 32
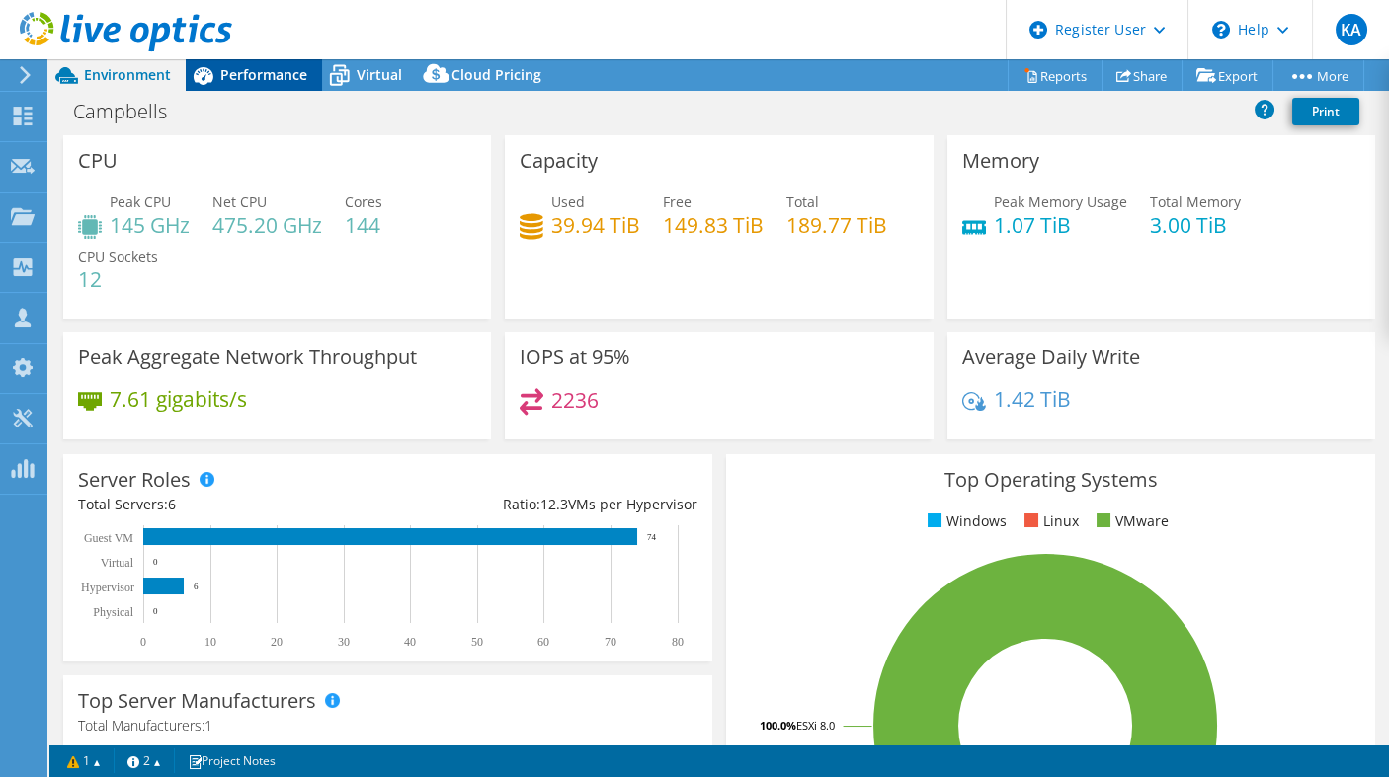
click at [248, 73] on span "Performance" at bounding box center [263, 74] width 87 height 19
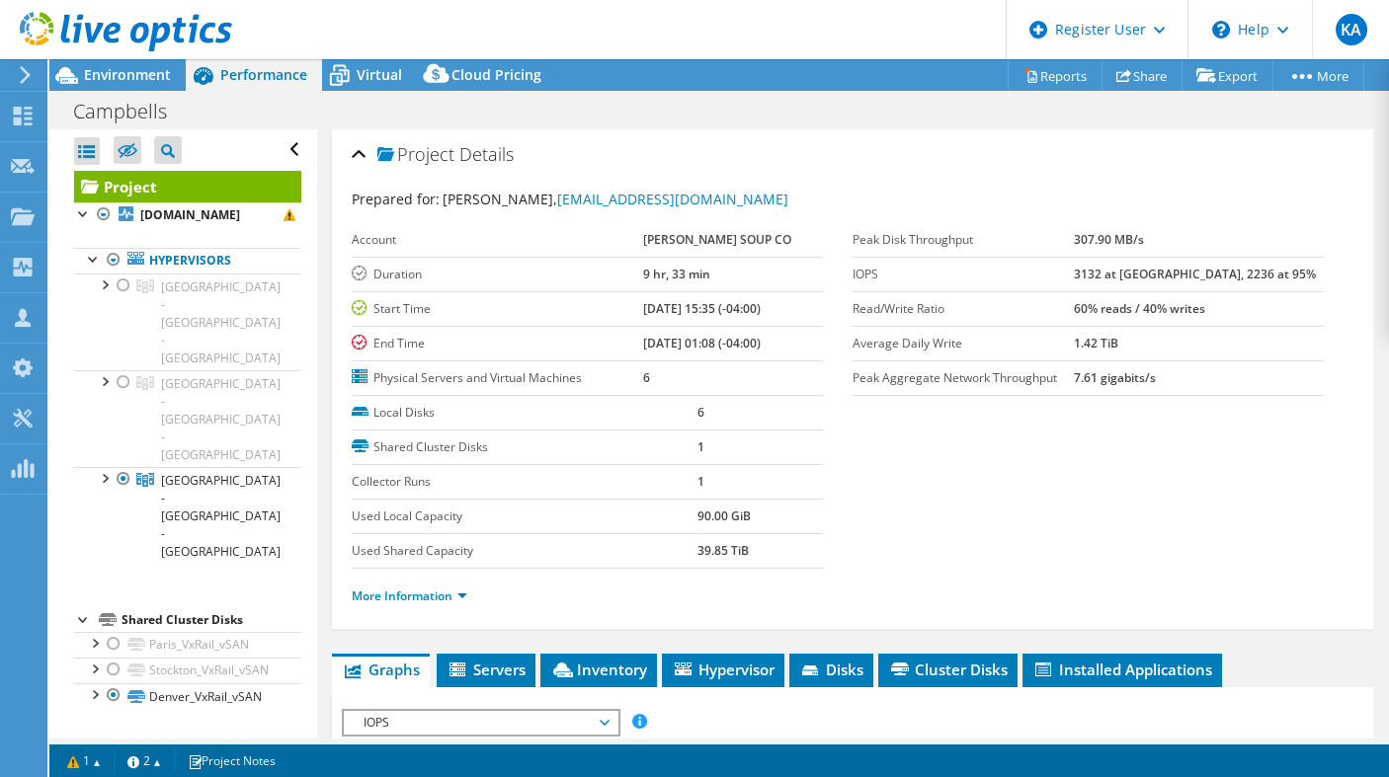
click at [757, 142] on div "Project Details" at bounding box center [852, 155] width 1001 height 42
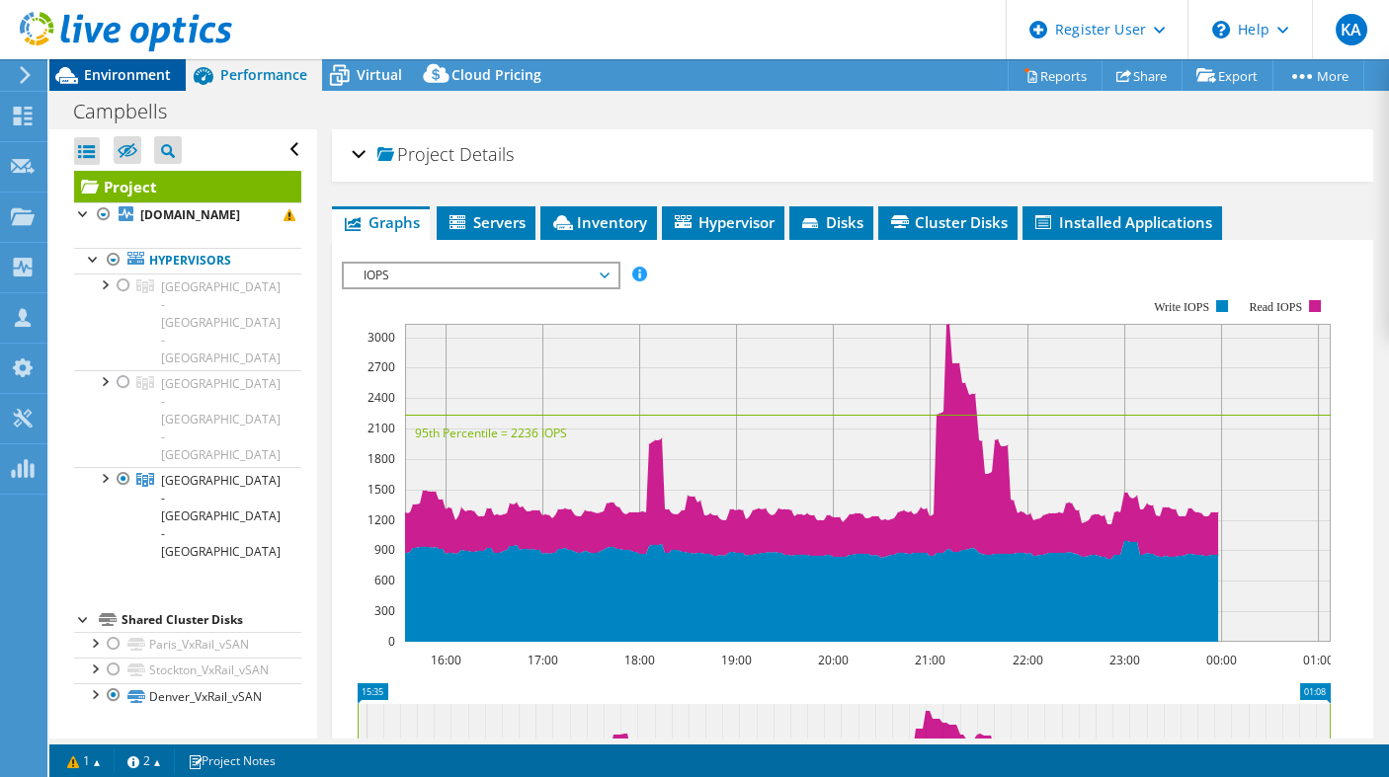
click at [130, 72] on span "Environment" at bounding box center [127, 74] width 87 height 19
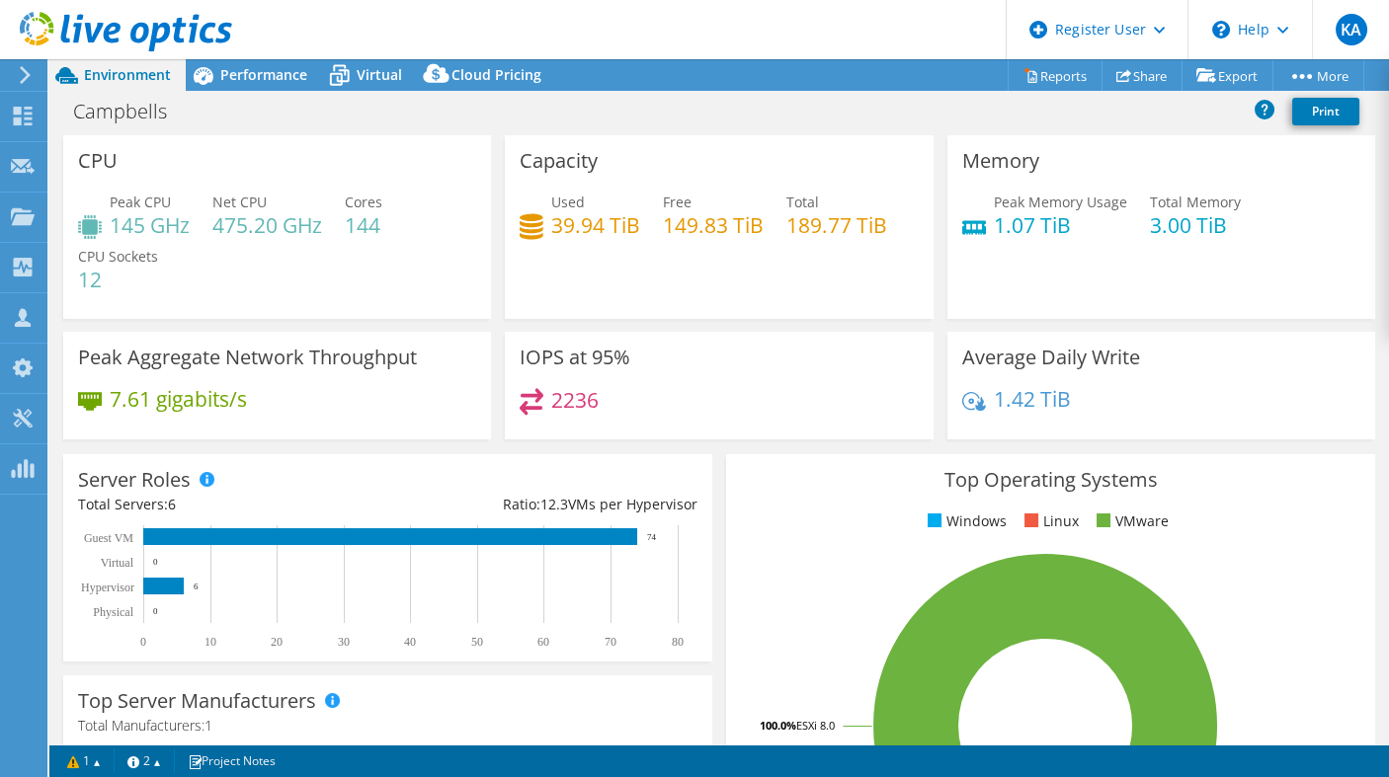
click at [383, 320] on div "CPU Peak CPU 145 GHz Net CPU 475.20 GHz Cores 144 CPU Sockets 12" at bounding box center [276, 233] width 441 height 197
